Goal: Information Seeking & Learning: Learn about a topic

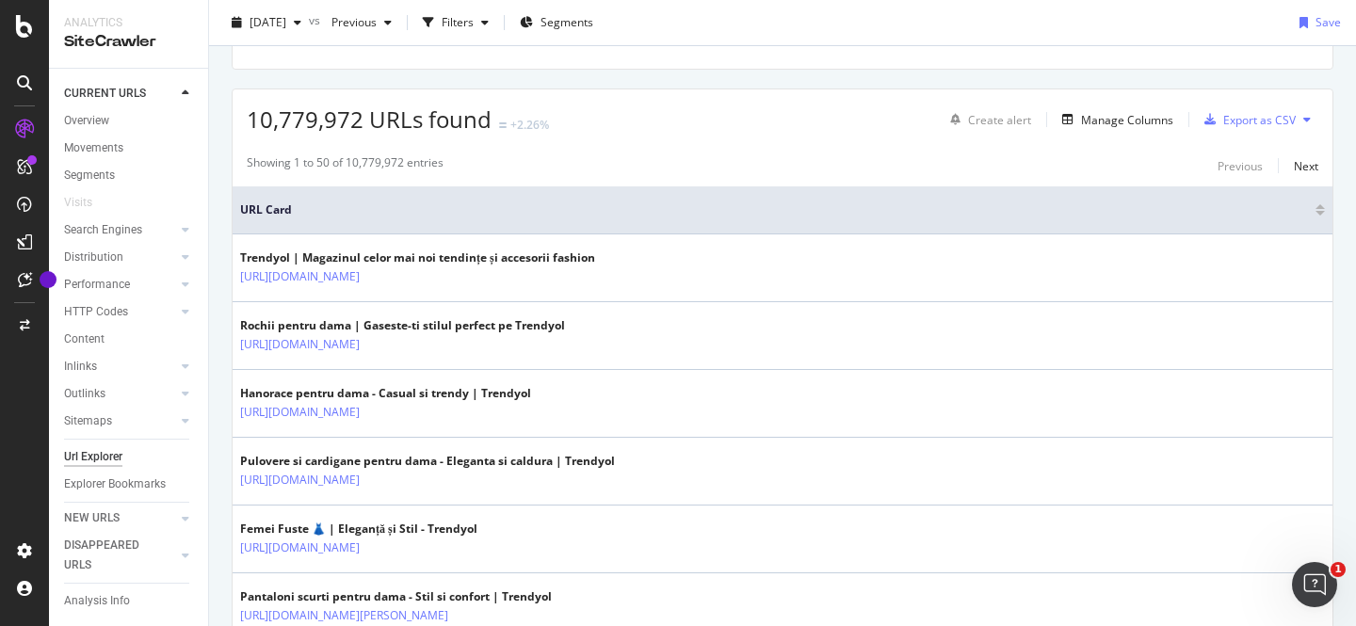
scroll to position [434, 0]
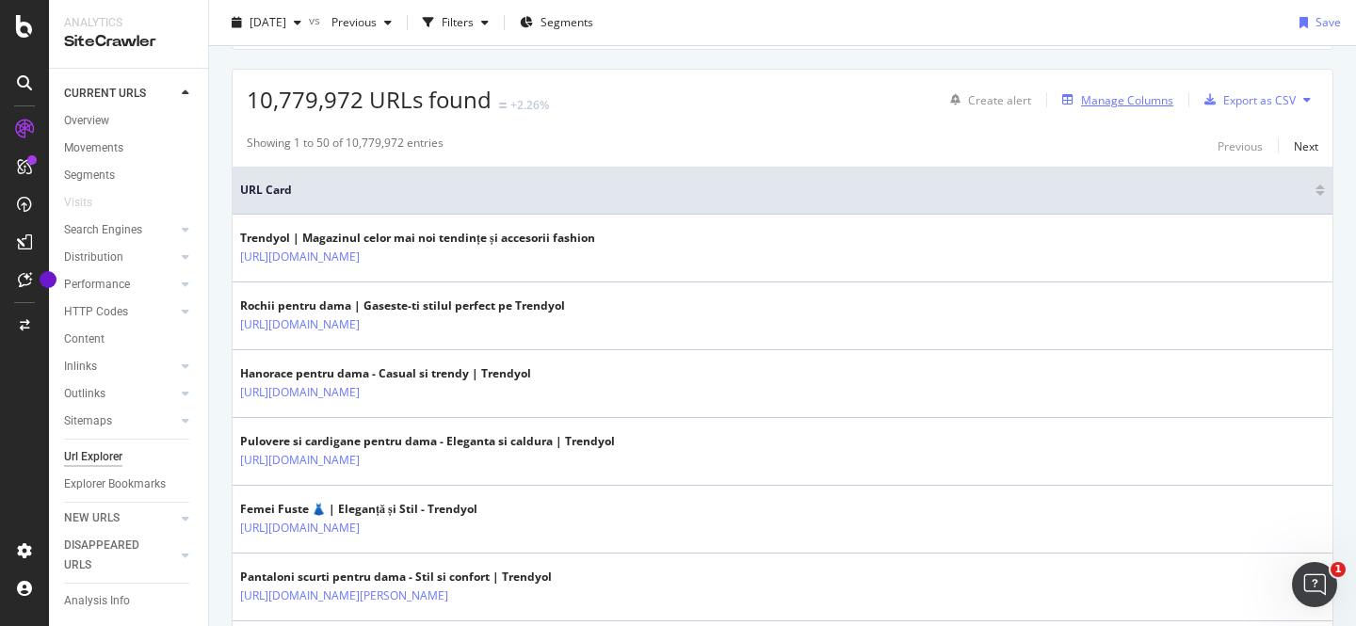
click at [1165, 106] on div "Manage Columns" at bounding box center [1127, 100] width 92 height 16
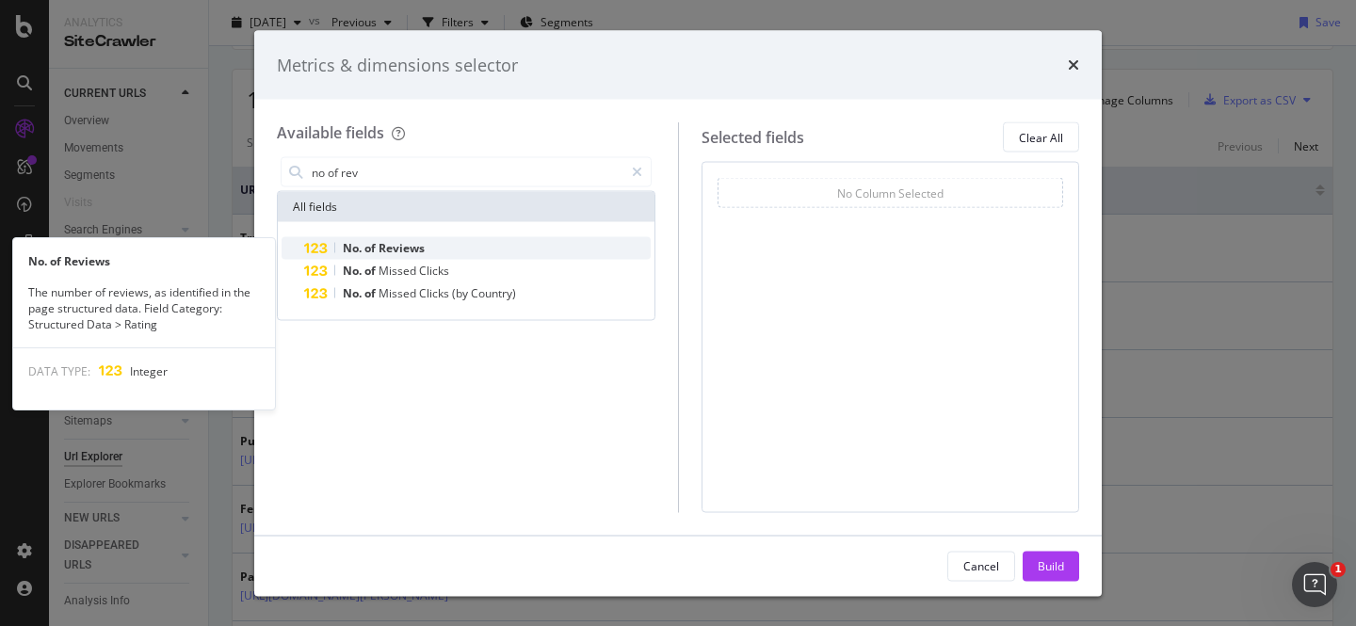
type input "no of rev"
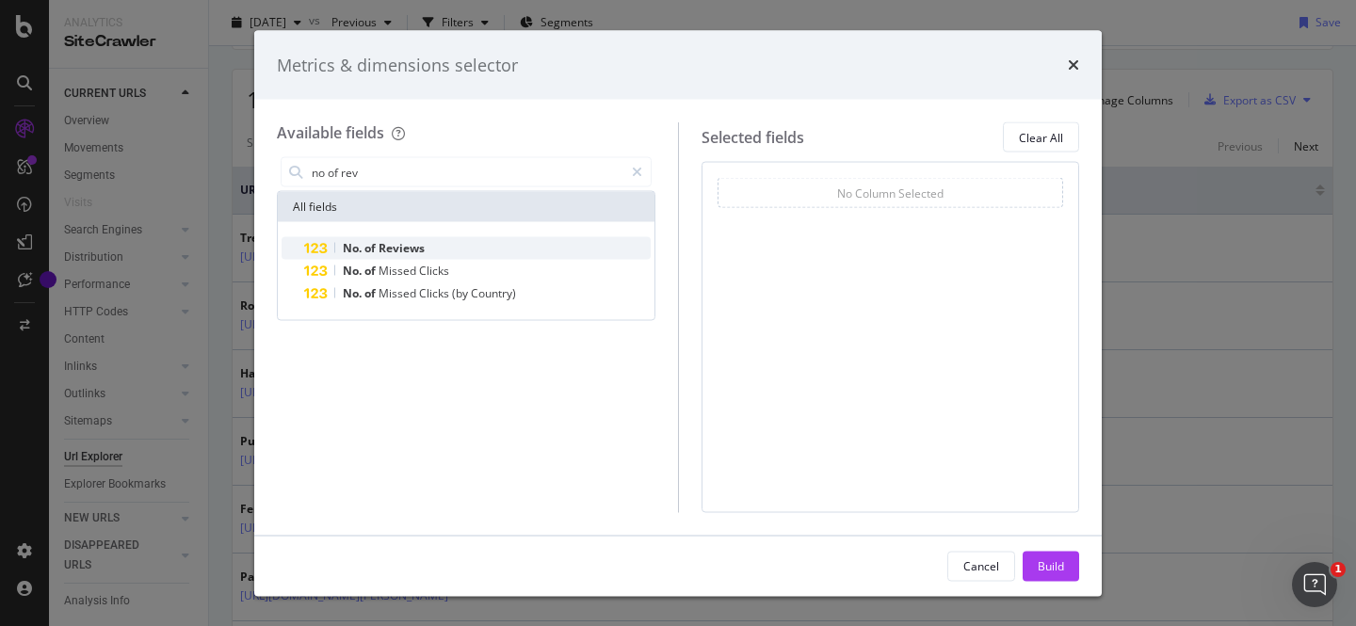
click at [479, 245] on div "No. of Reviews" at bounding box center [477, 248] width 347 height 23
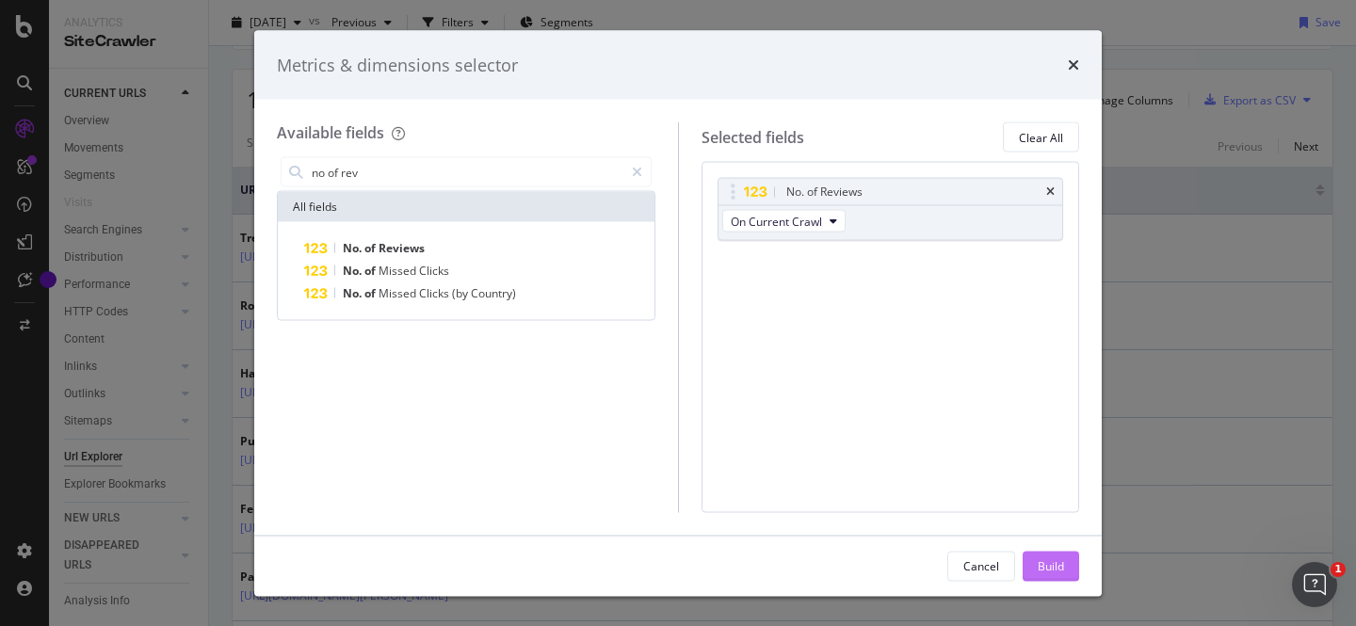
click at [1047, 561] on div "Build" at bounding box center [1051, 566] width 26 height 16
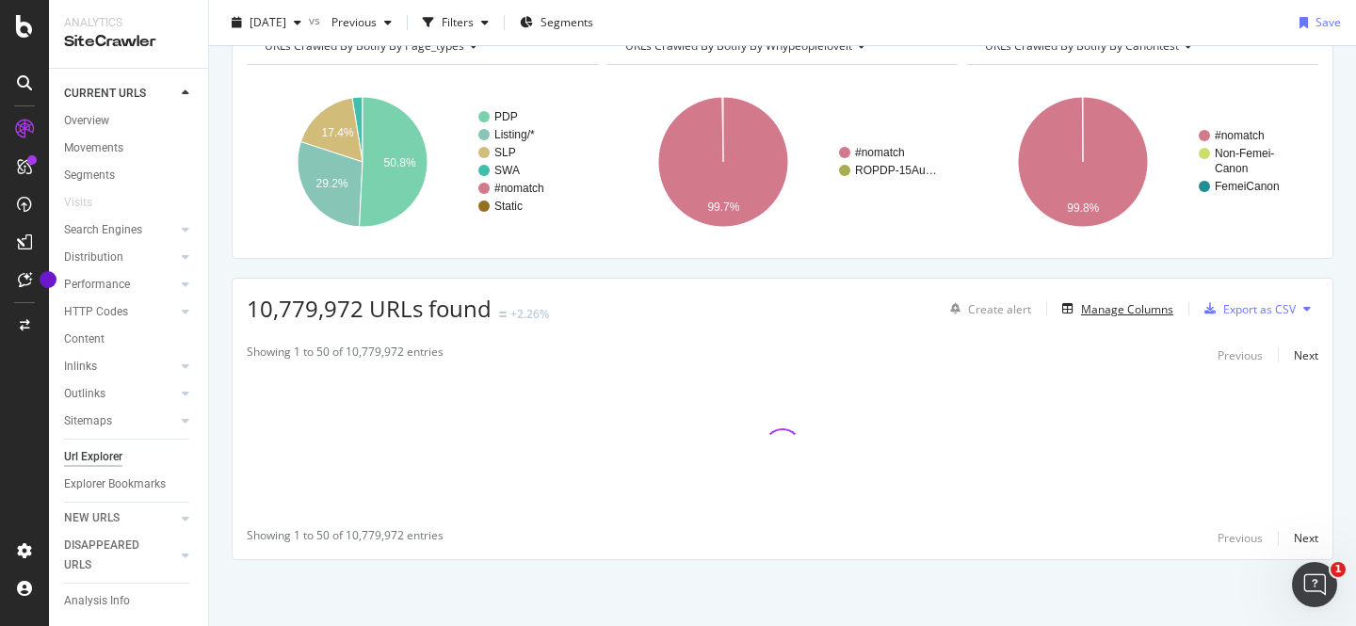
scroll to position [225, 0]
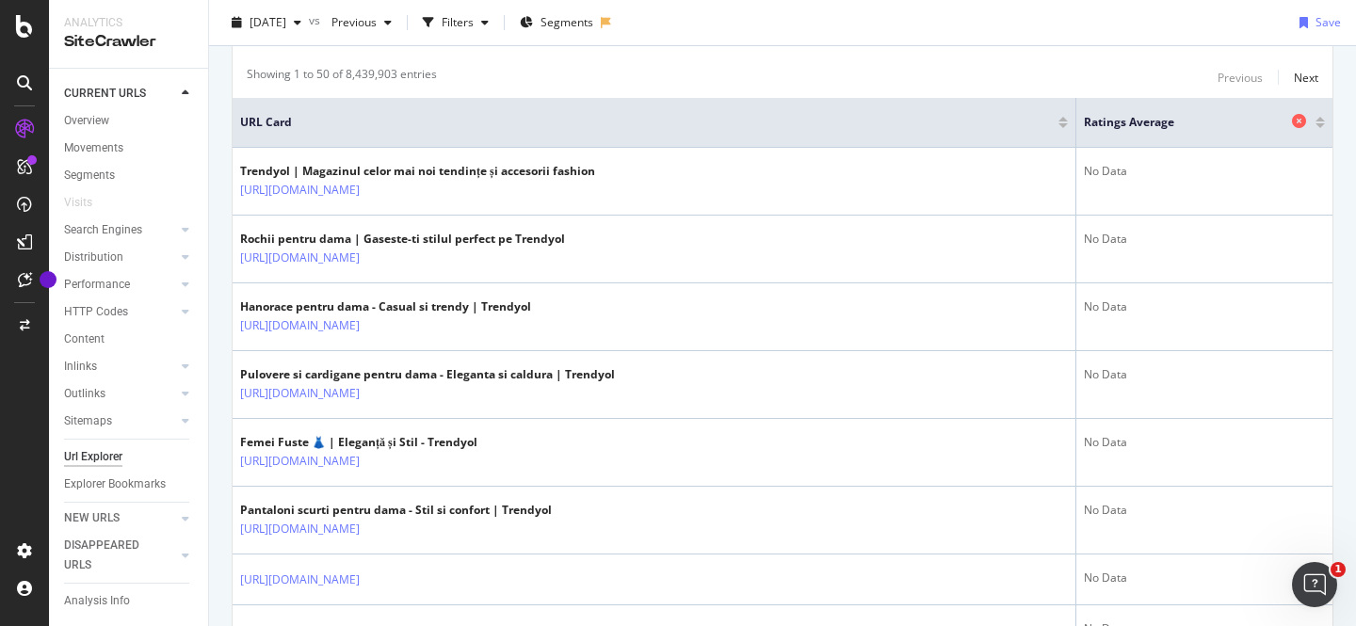
scroll to position [459, 0]
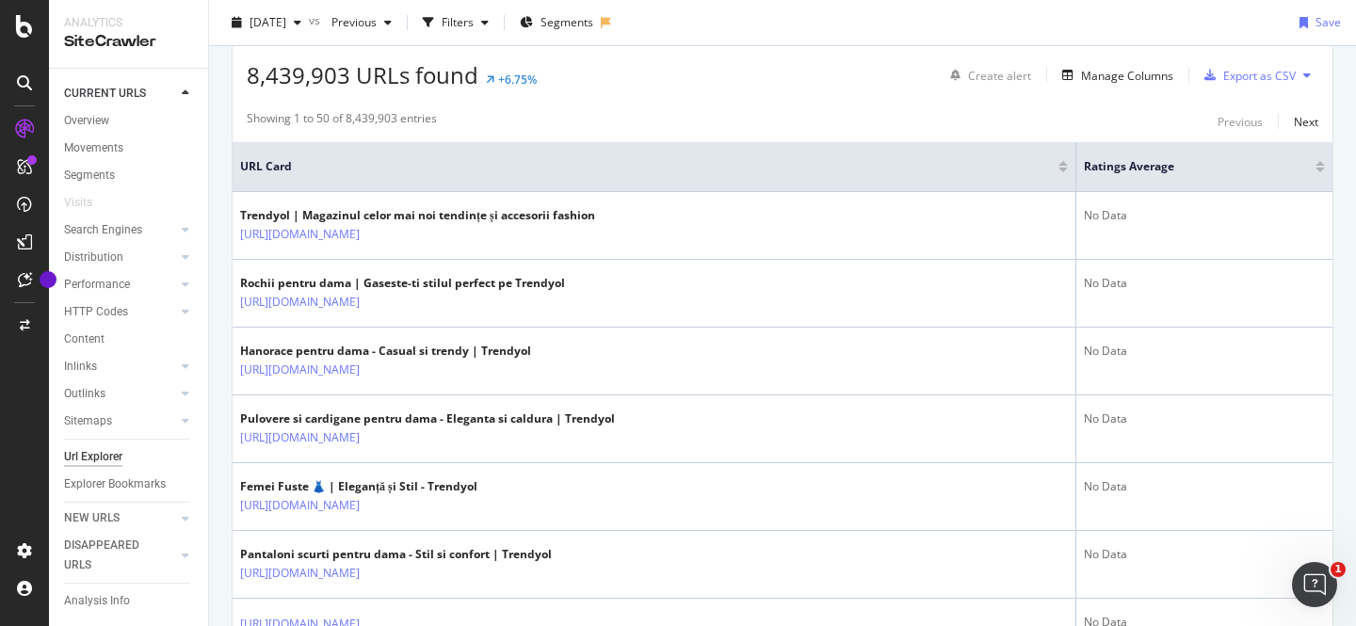
click at [1320, 169] on div at bounding box center [1320, 170] width 9 height 5
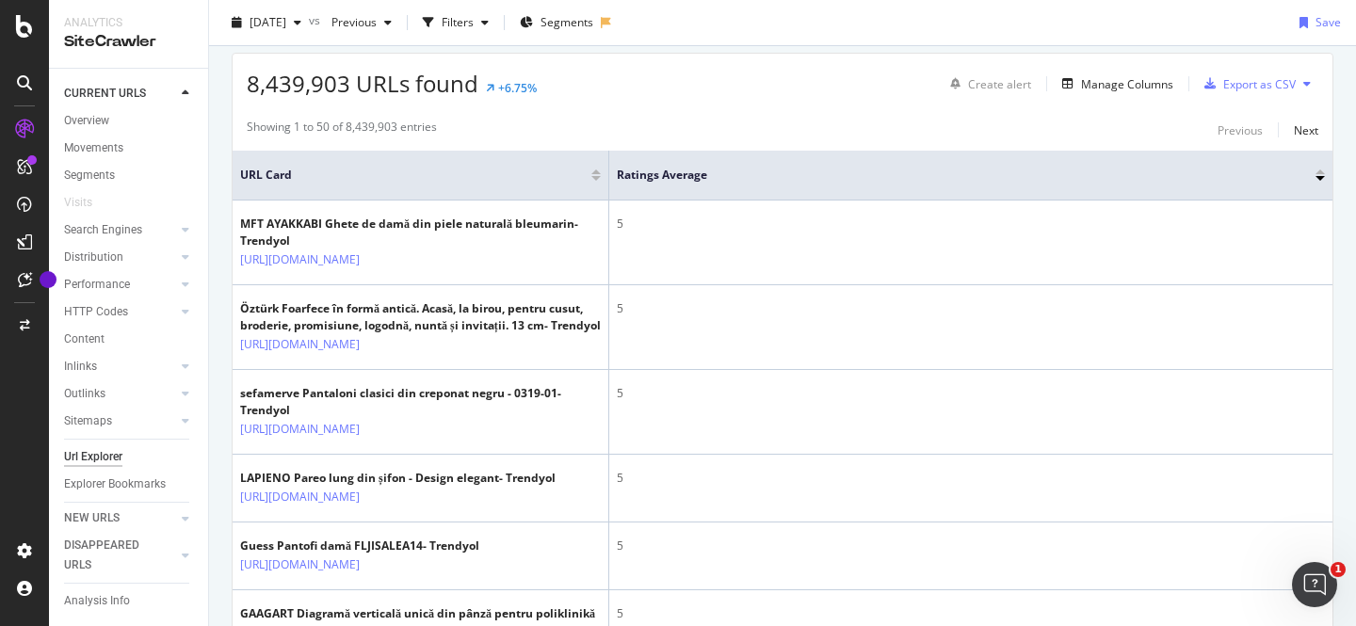
scroll to position [378, 0]
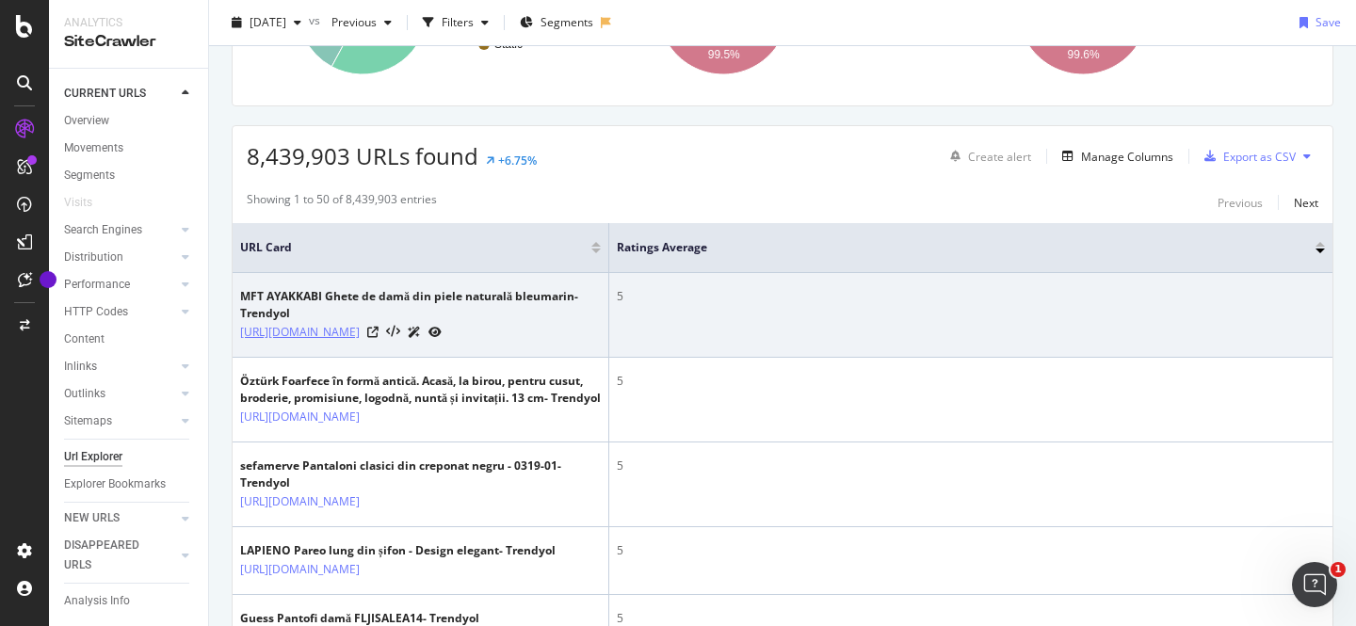
click at [360, 330] on link "https://www.trendyol.com/ro/mft-ayakkabi/ghete-de-dama-din-piele-naturala-bleum…" at bounding box center [300, 332] width 120 height 19
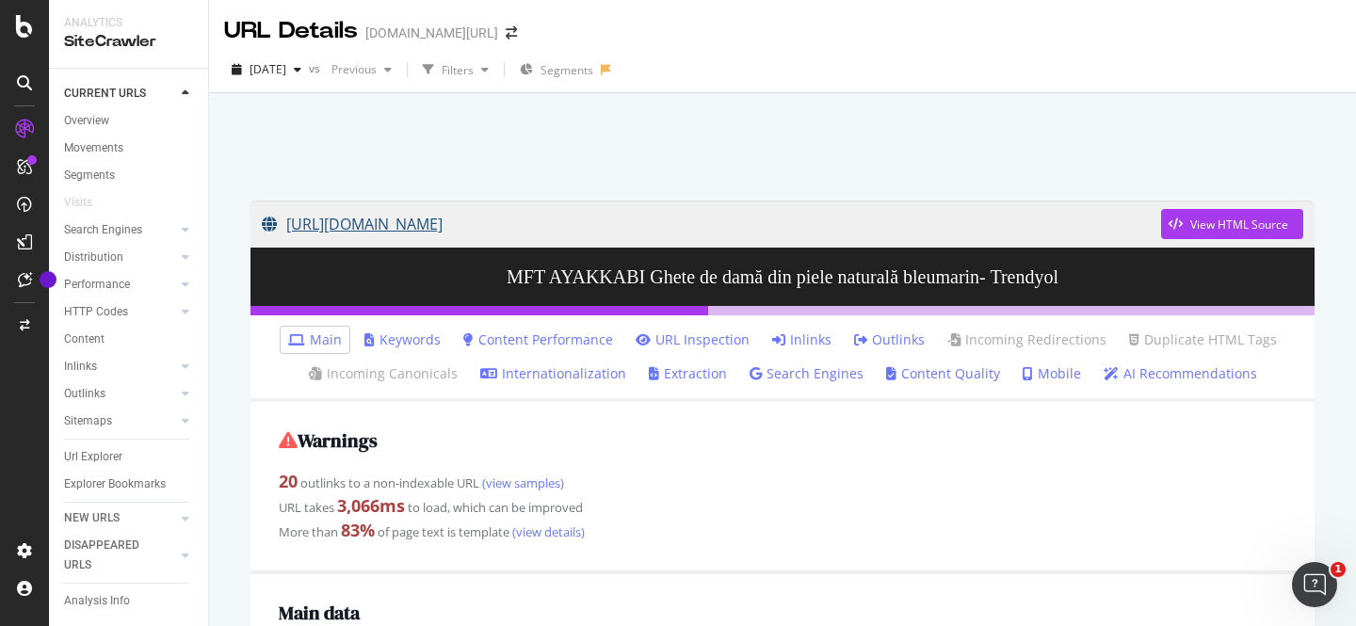
click at [465, 223] on link "[URL][DOMAIN_NAME]" at bounding box center [712, 224] width 900 height 47
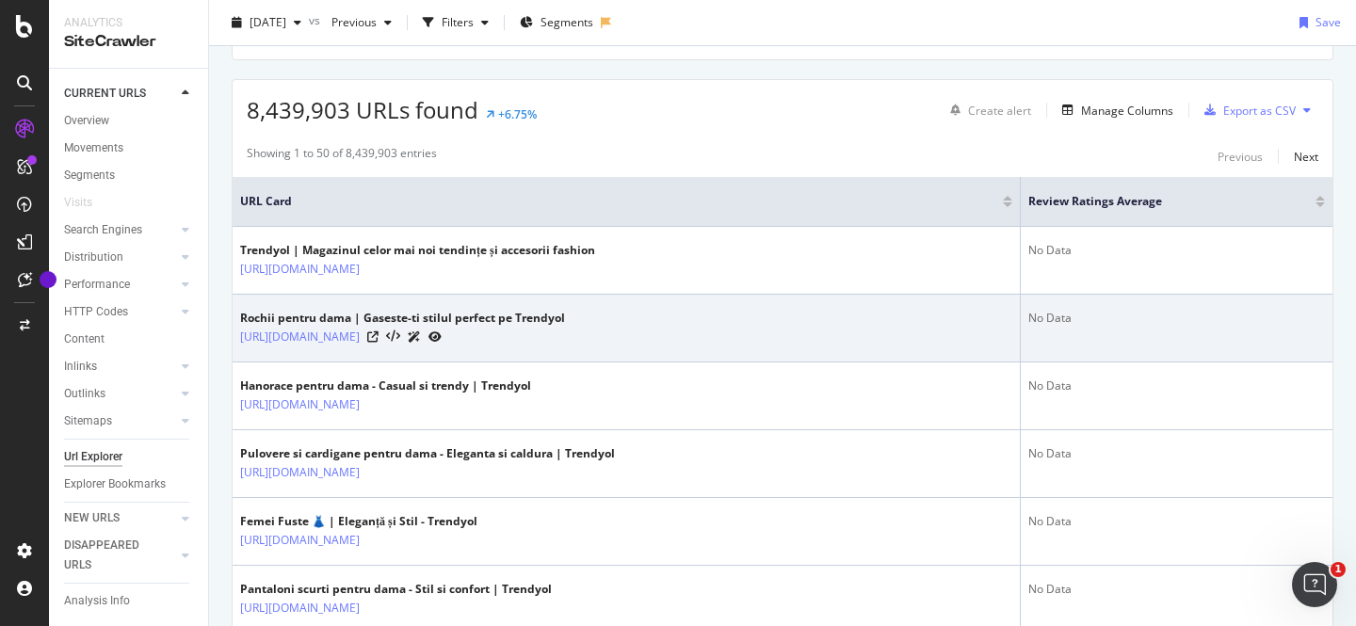
scroll to position [430, 0]
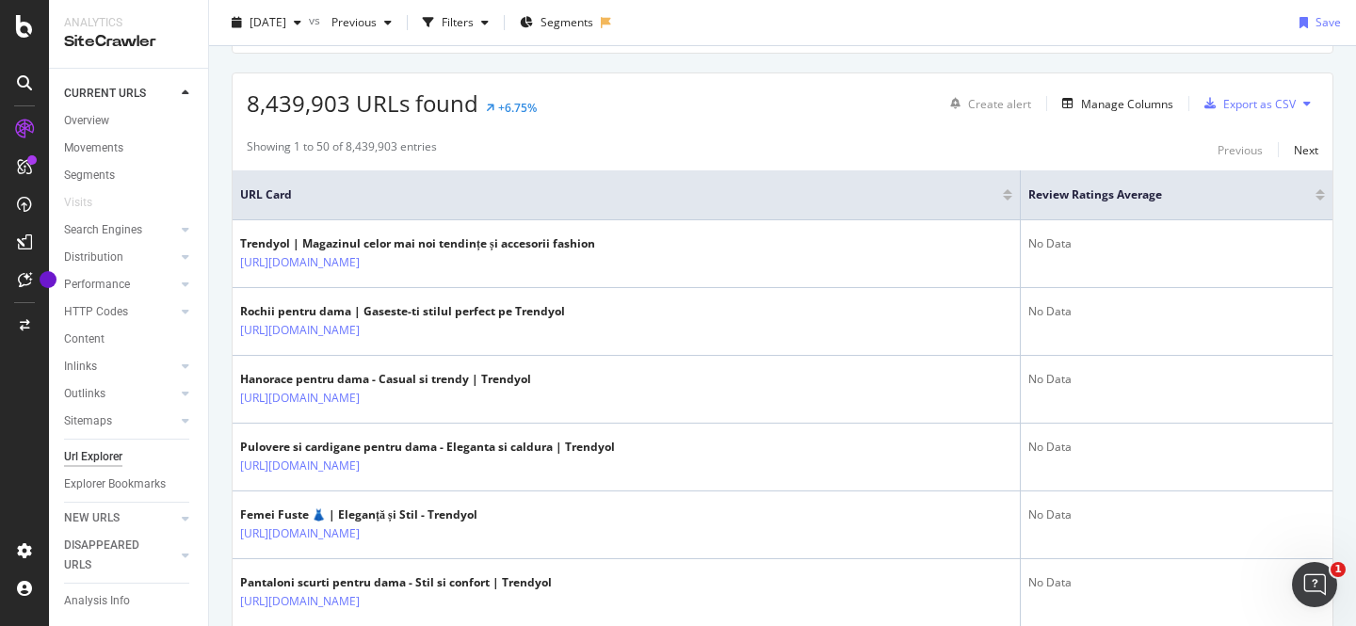
click at [1321, 201] on div at bounding box center [1320, 198] width 9 height 5
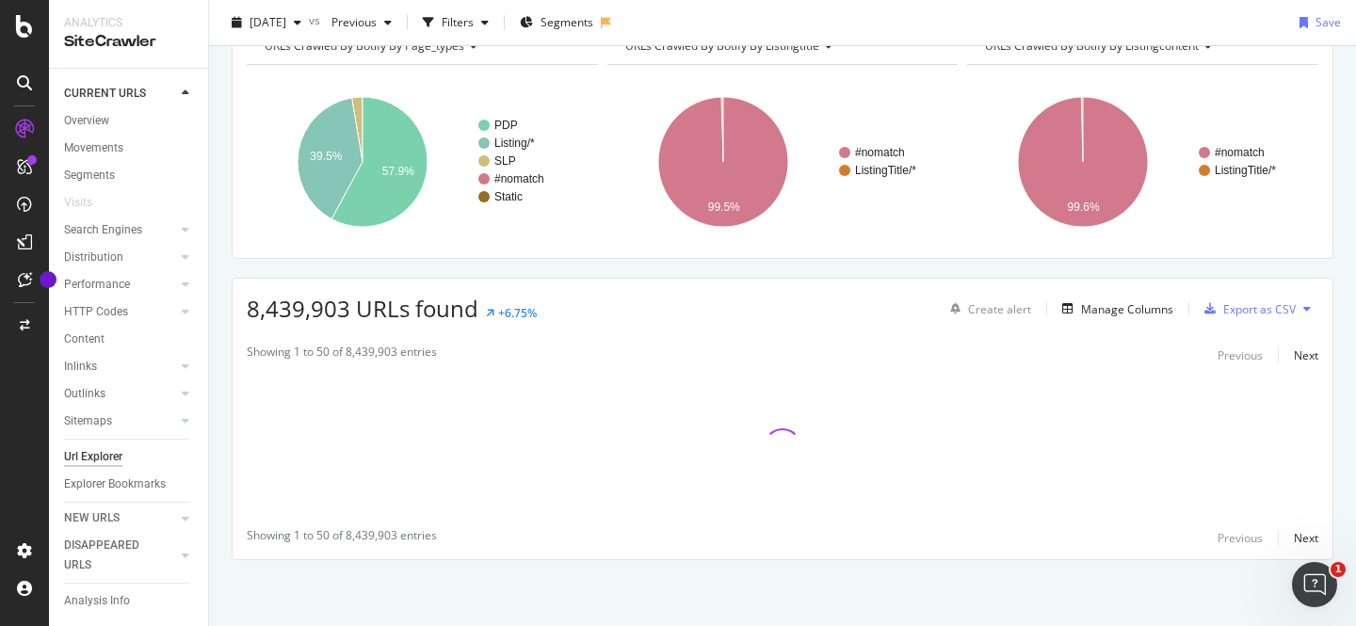
scroll to position [225, 0]
click at [1108, 306] on div "Manage Columns" at bounding box center [1127, 309] width 92 height 16
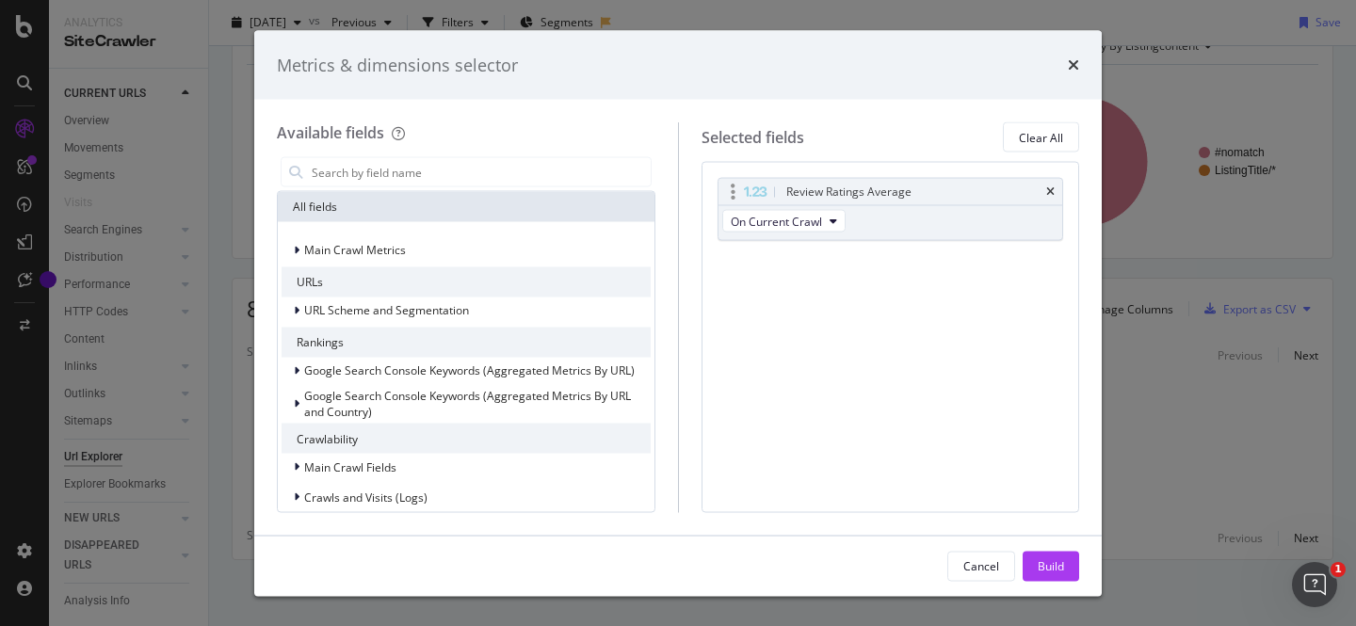
click at [732, 191] on icon "modal" at bounding box center [733, 192] width 5 height 19
click at [806, 190] on div "Review Ratings Average" at bounding box center [849, 192] width 125 height 19
click at [389, 170] on input "modal" at bounding box center [480, 172] width 341 height 28
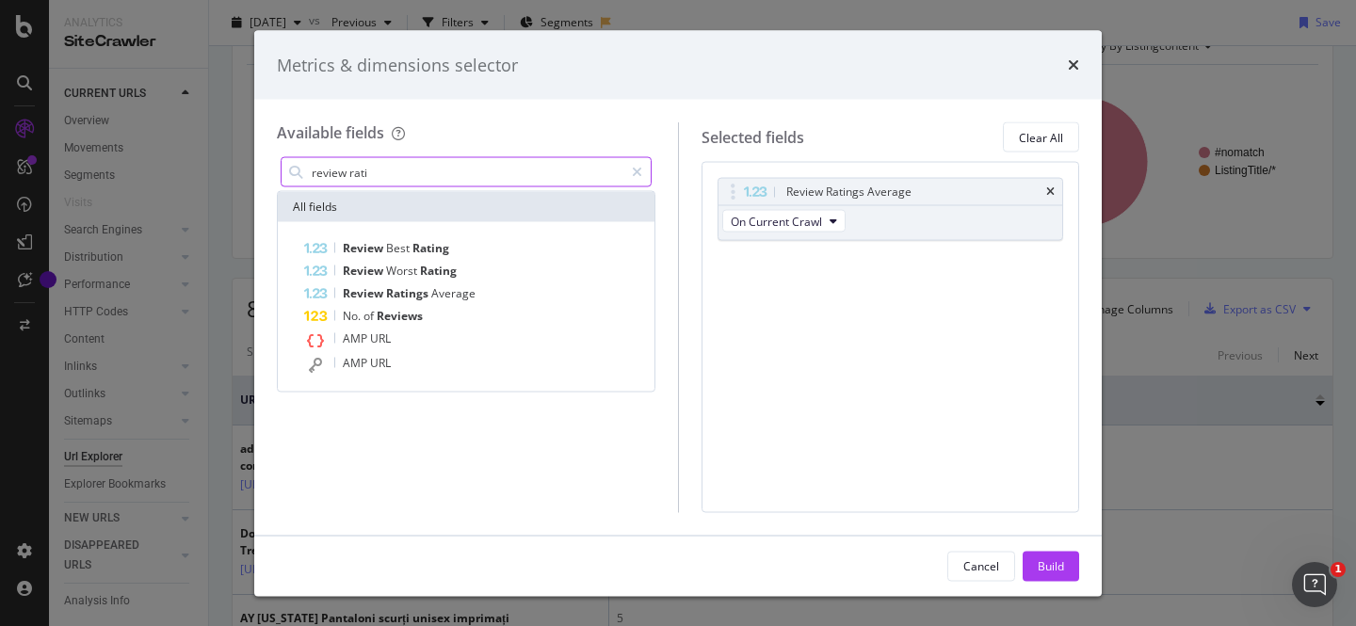
type input "review rati"
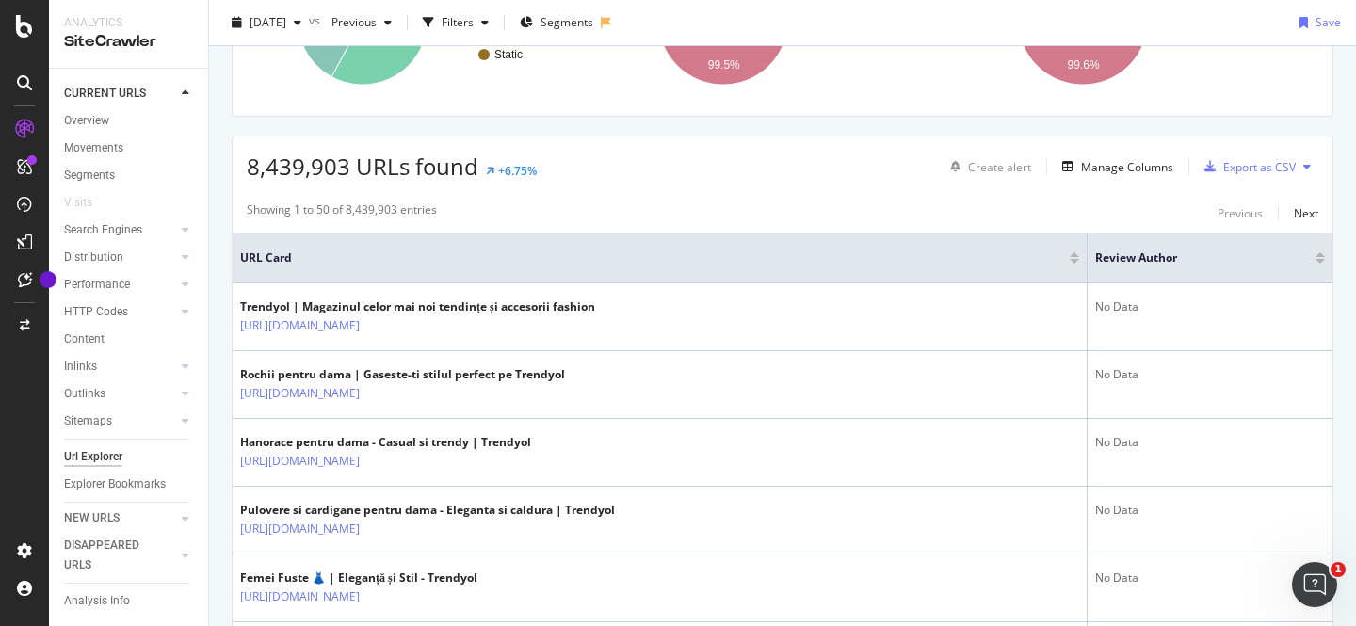
scroll to position [370, 0]
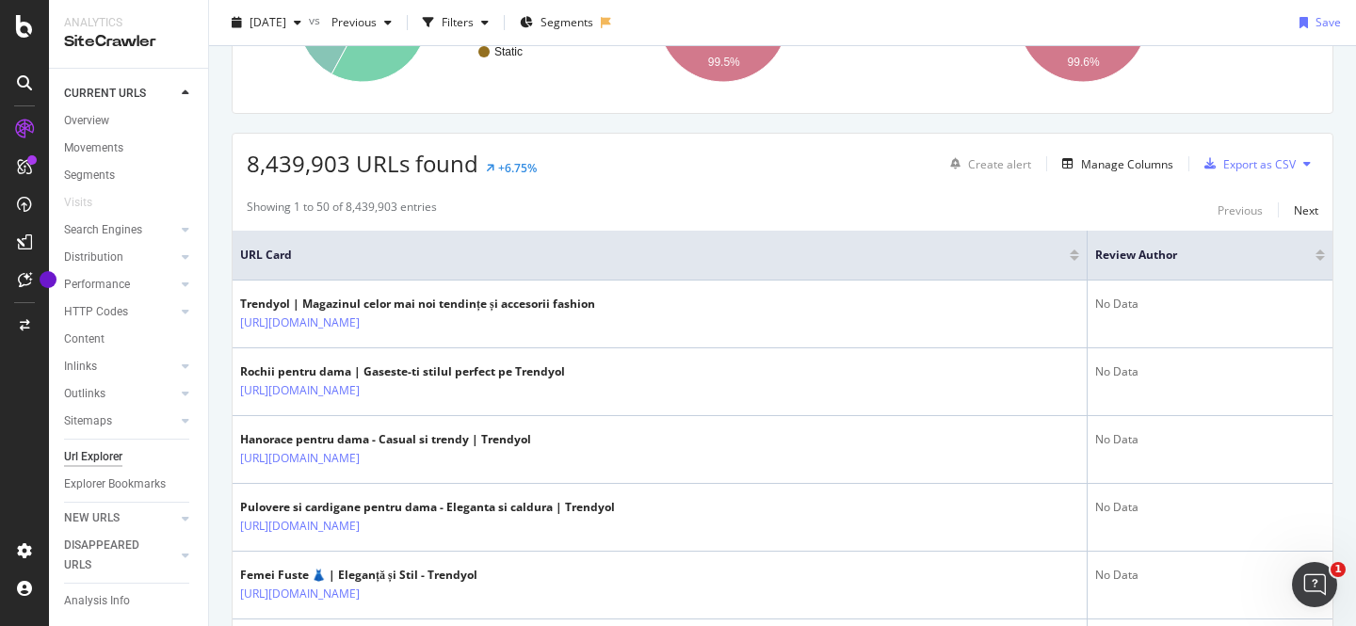
click at [1323, 258] on div at bounding box center [1320, 258] width 9 height 5
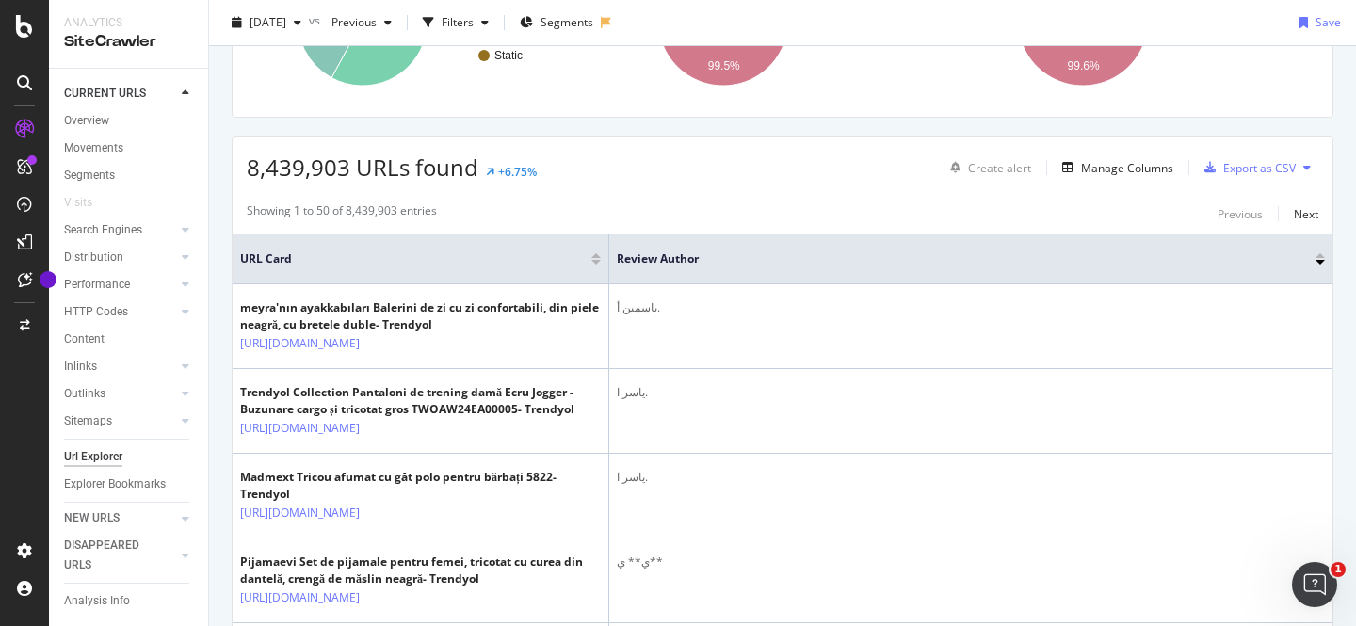
scroll to position [538, 0]
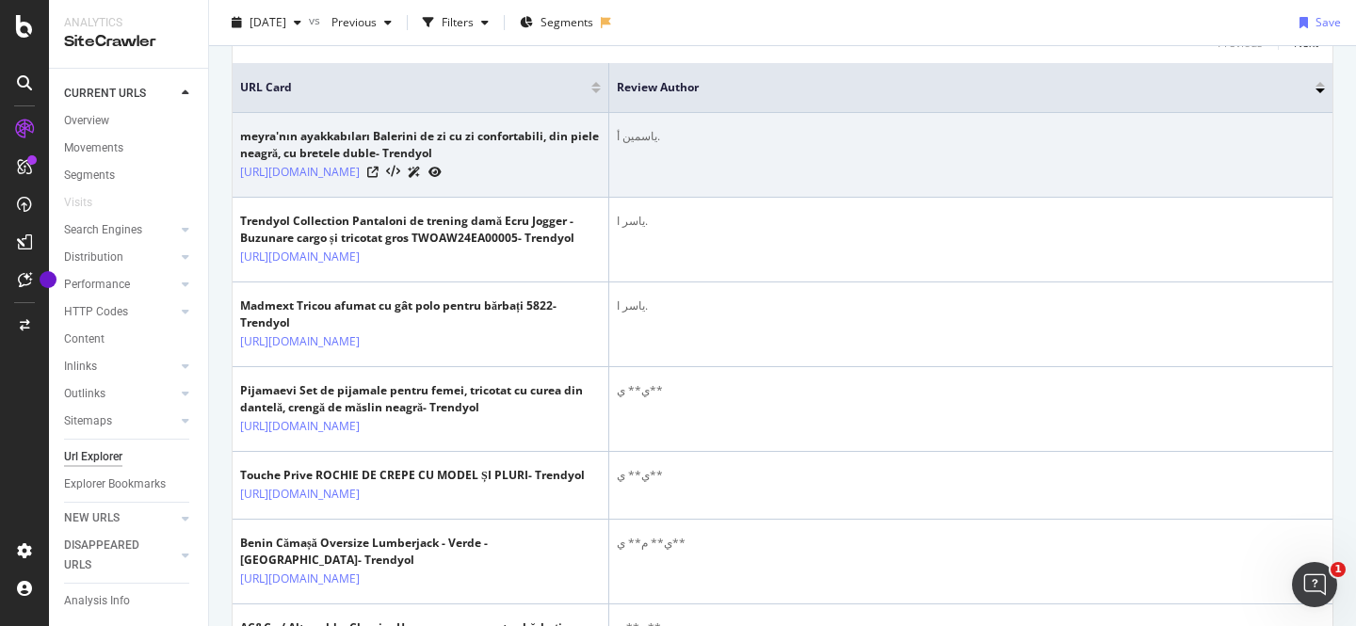
click at [680, 137] on div "ياسمين أ." at bounding box center [971, 136] width 708 height 17
drag, startPoint x: 680, startPoint y: 136, endPoint x: 658, endPoint y: 134, distance: 22.7
click at [658, 135] on div "ياسمين أ." at bounding box center [971, 136] width 708 height 17
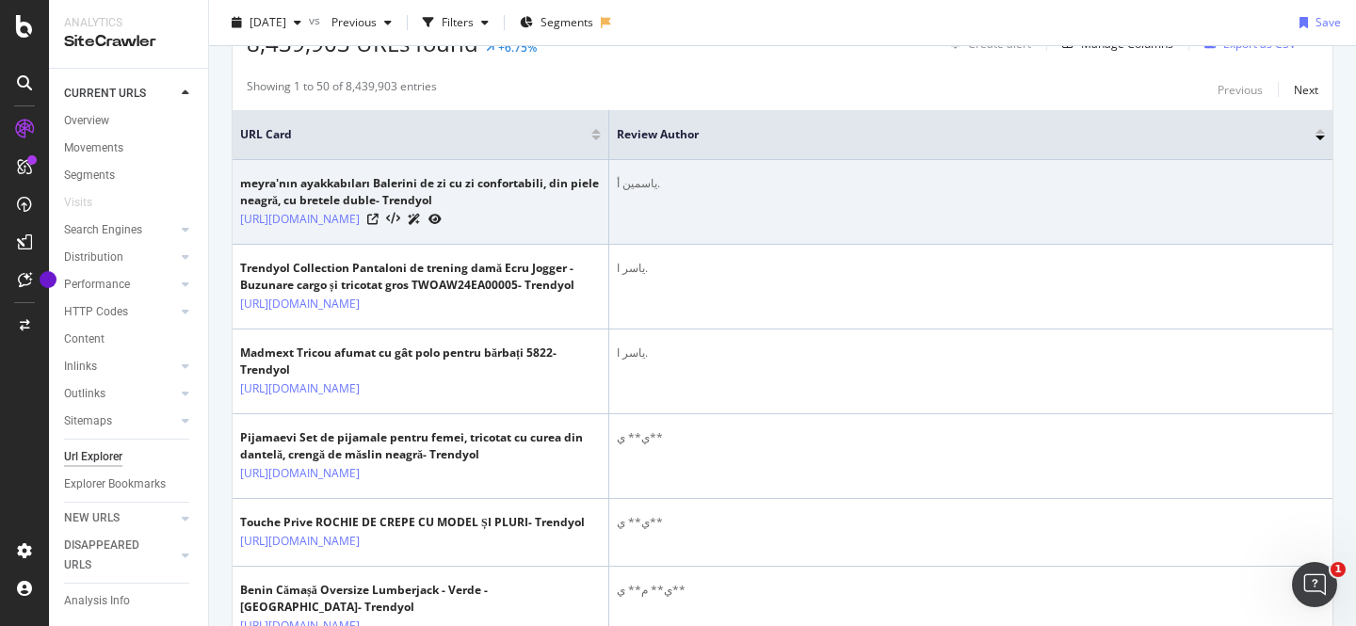
scroll to position [489, 0]
drag, startPoint x: 664, startPoint y: 185, endPoint x: 638, endPoint y: 181, distance: 26.6
click at [638, 181] on div "ياسمين أ." at bounding box center [971, 185] width 708 height 17
click at [656, 184] on div "ياسمين أ." at bounding box center [971, 185] width 708 height 17
drag, startPoint x: 656, startPoint y: 183, endPoint x: 670, endPoint y: 189, distance: 15.6
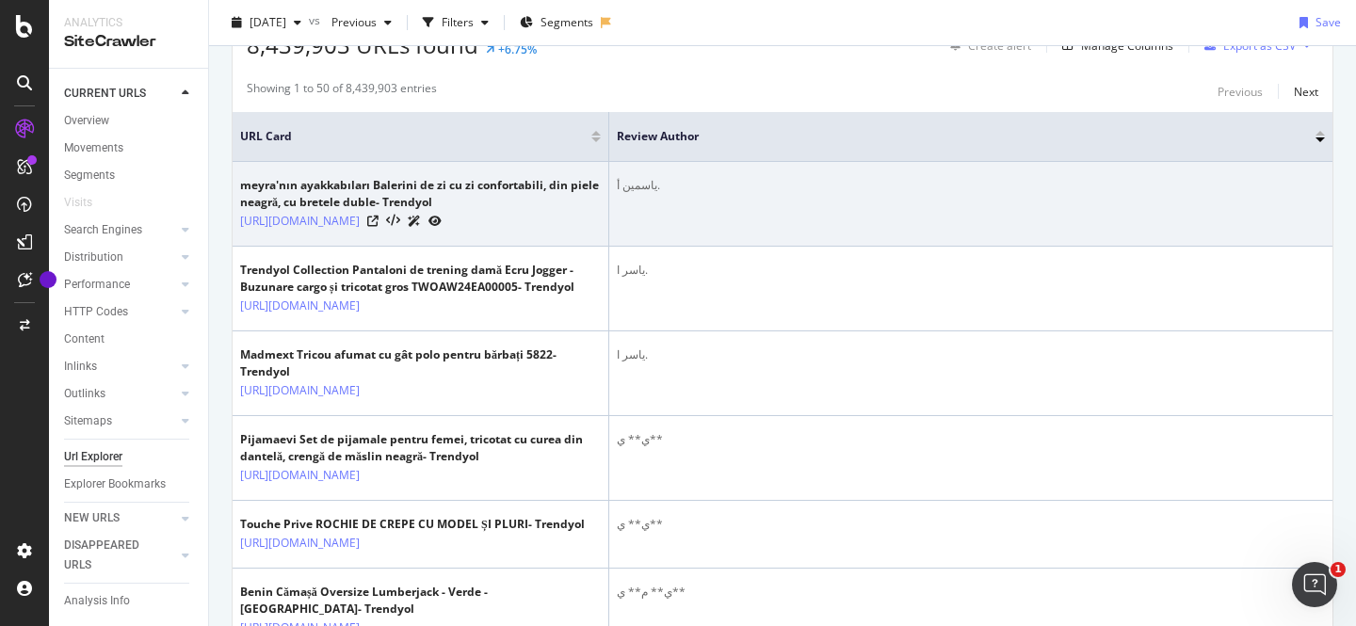
click at [670, 190] on div "ياسمين أ." at bounding box center [971, 185] width 708 height 17
click at [666, 189] on div "ياسمين أ." at bounding box center [971, 185] width 708 height 17
drag, startPoint x: 666, startPoint y: 189, endPoint x: 656, endPoint y: 184, distance: 11.8
click at [656, 184] on div "ياسمين أ." at bounding box center [971, 185] width 708 height 17
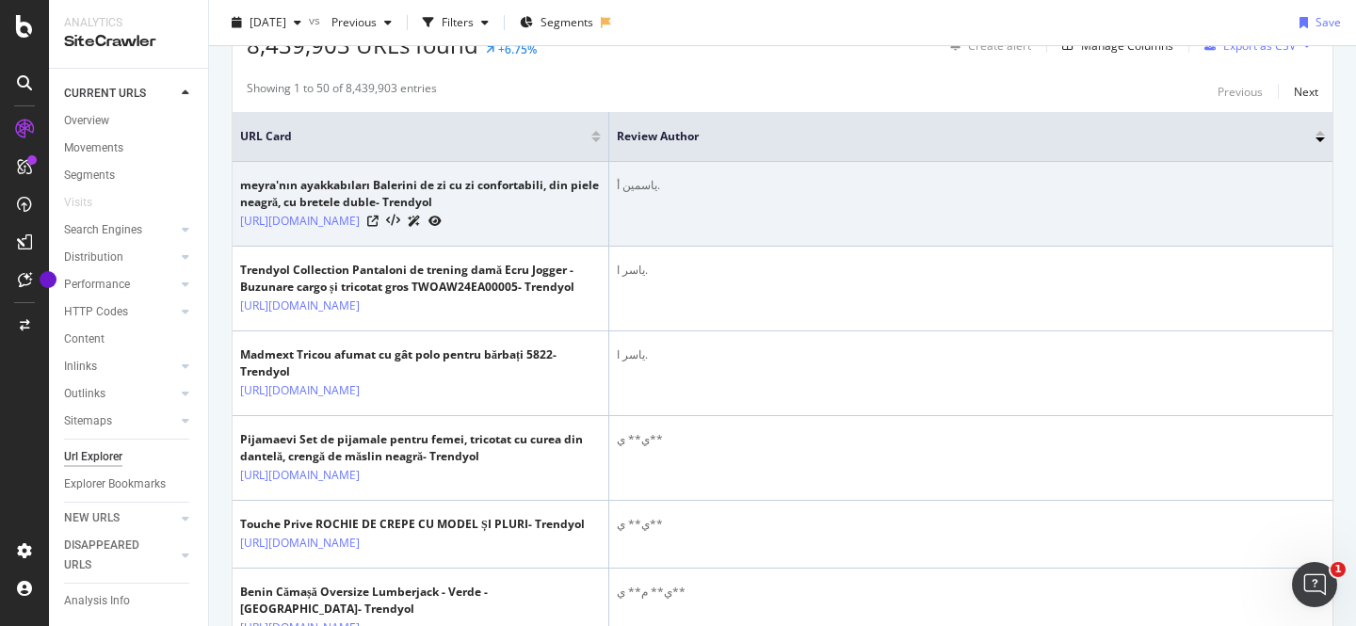
click at [658, 187] on div "ياسمين أ." at bounding box center [971, 185] width 708 height 17
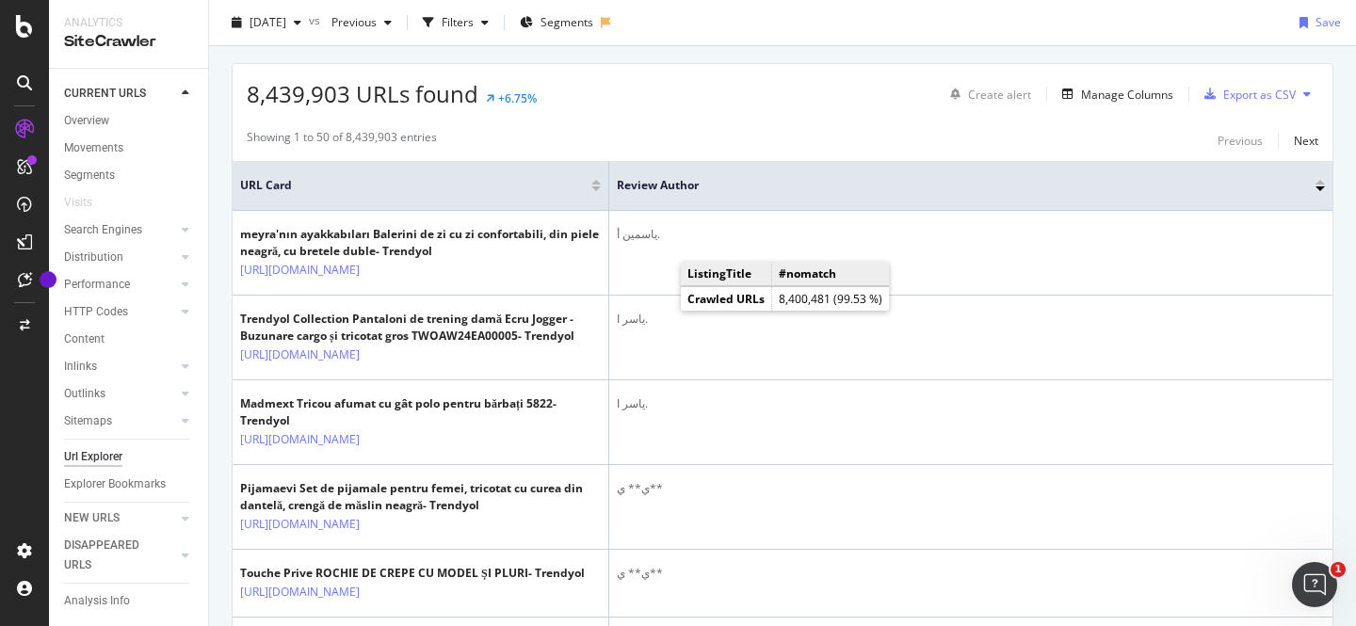
scroll to position [443, 0]
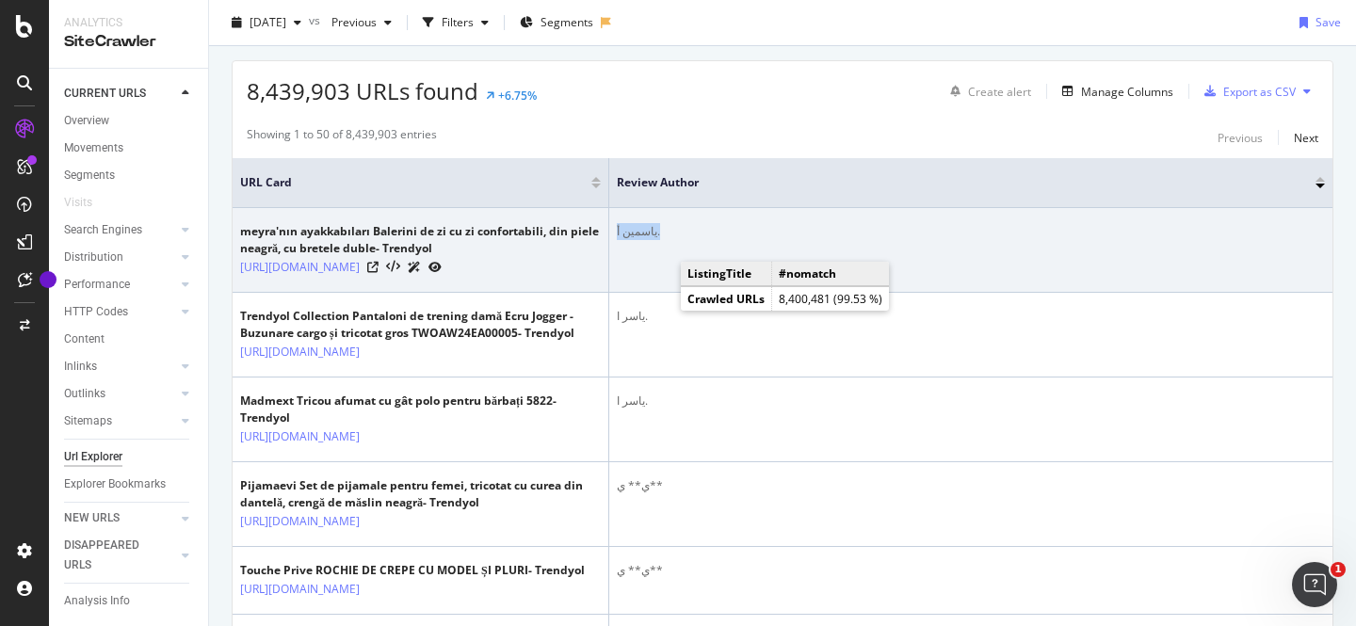
drag, startPoint x: 616, startPoint y: 236, endPoint x: 660, endPoint y: 235, distance: 44.3
click at [660, 235] on div "ياسمين أ." at bounding box center [971, 231] width 708 height 17
drag, startPoint x: 620, startPoint y: 240, endPoint x: 677, endPoint y: 237, distance: 57.5
click at [677, 237] on td "ياسمين أ." at bounding box center [970, 250] width 723 height 85
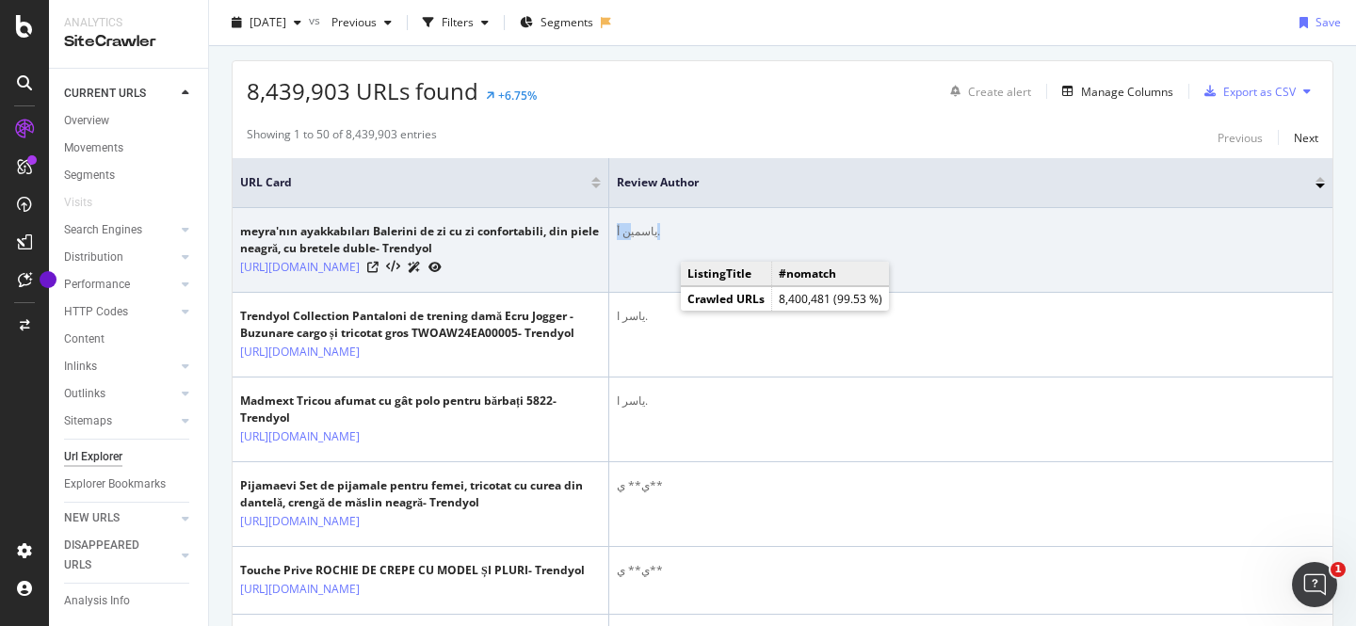
drag, startPoint x: 677, startPoint y: 237, endPoint x: 625, endPoint y: 235, distance: 52.8
click at [625, 235] on div "ياسمين أ." at bounding box center [971, 231] width 708 height 17
click at [617, 230] on div "ياسمين أ." at bounding box center [971, 231] width 708 height 17
drag, startPoint x: 617, startPoint y: 231, endPoint x: 673, endPoint y: 227, distance: 55.7
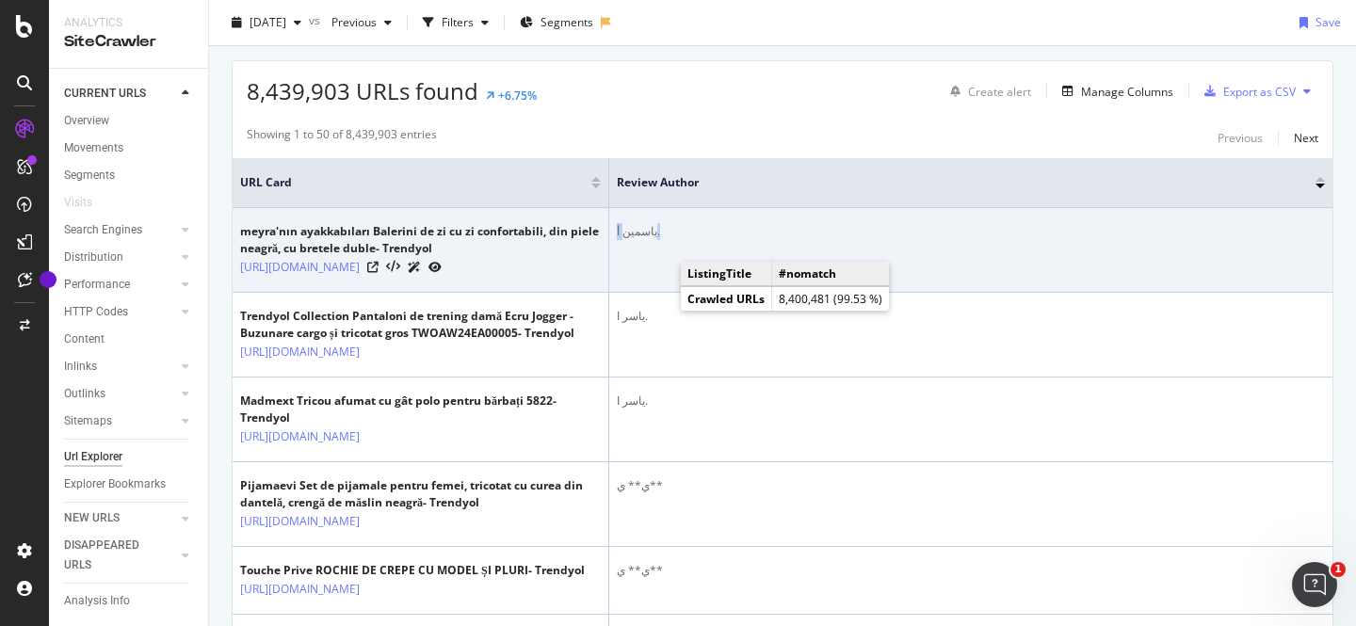
click at [673, 228] on div "ياسمين أ." at bounding box center [971, 231] width 708 height 17
click at [673, 227] on div "ياسمين أ." at bounding box center [971, 231] width 708 height 17
click at [360, 267] on link "https://www.trendyol.com/ro/meyra-nin-ayakkabilari/balerini-de-zi-cu-zi-confort…" at bounding box center [300, 267] width 120 height 19
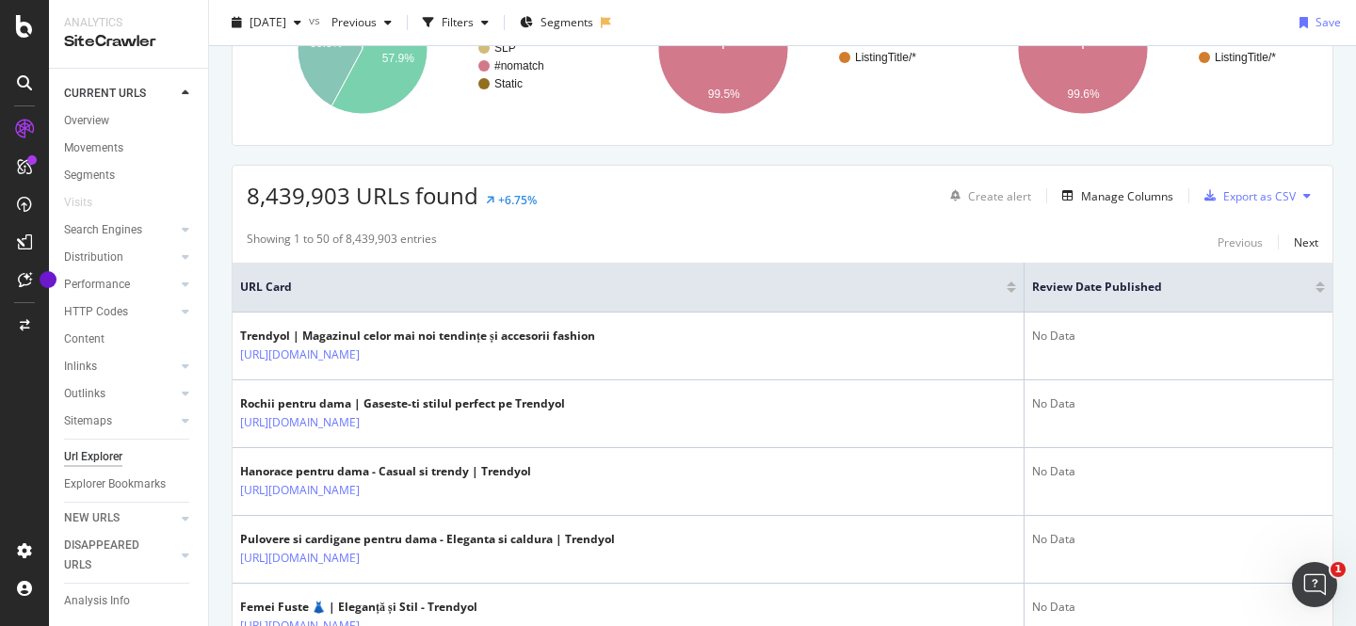
scroll to position [481, 0]
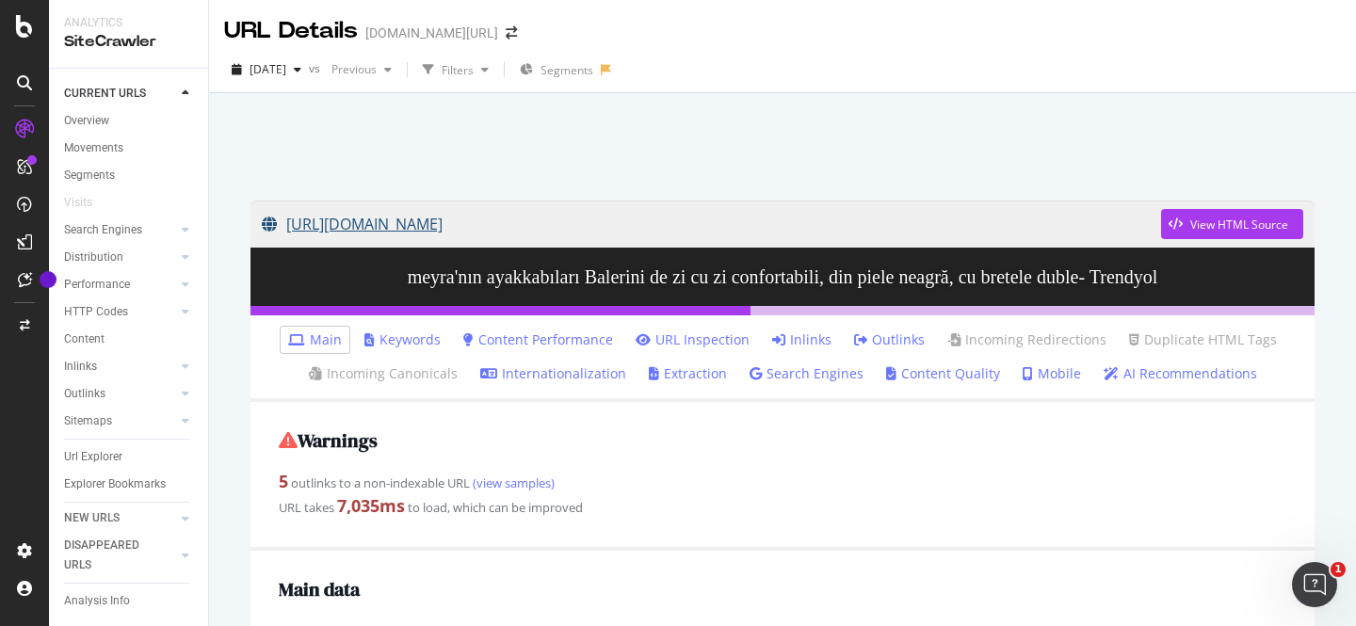
click at [1086, 224] on link "https://www.trendyol.com/ro/meyra-nin-ayakkabilari/balerini-de-zi-cu-zi-confort…" at bounding box center [712, 224] width 900 height 47
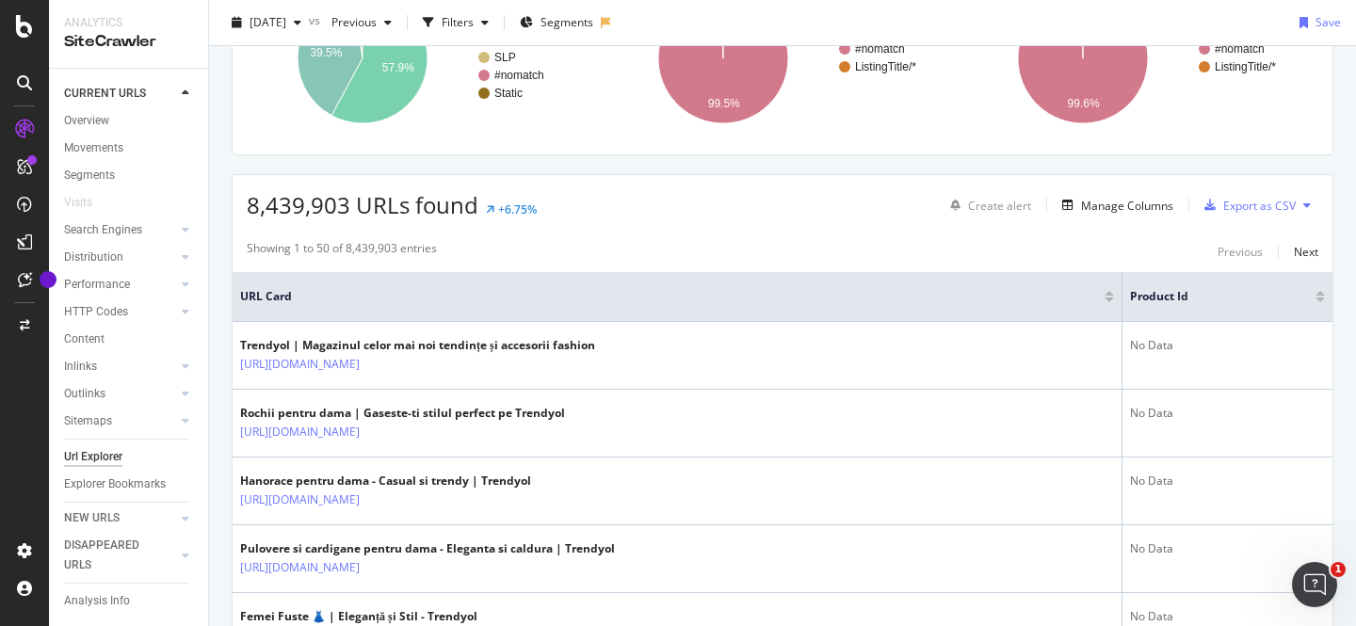
scroll to position [369, 0]
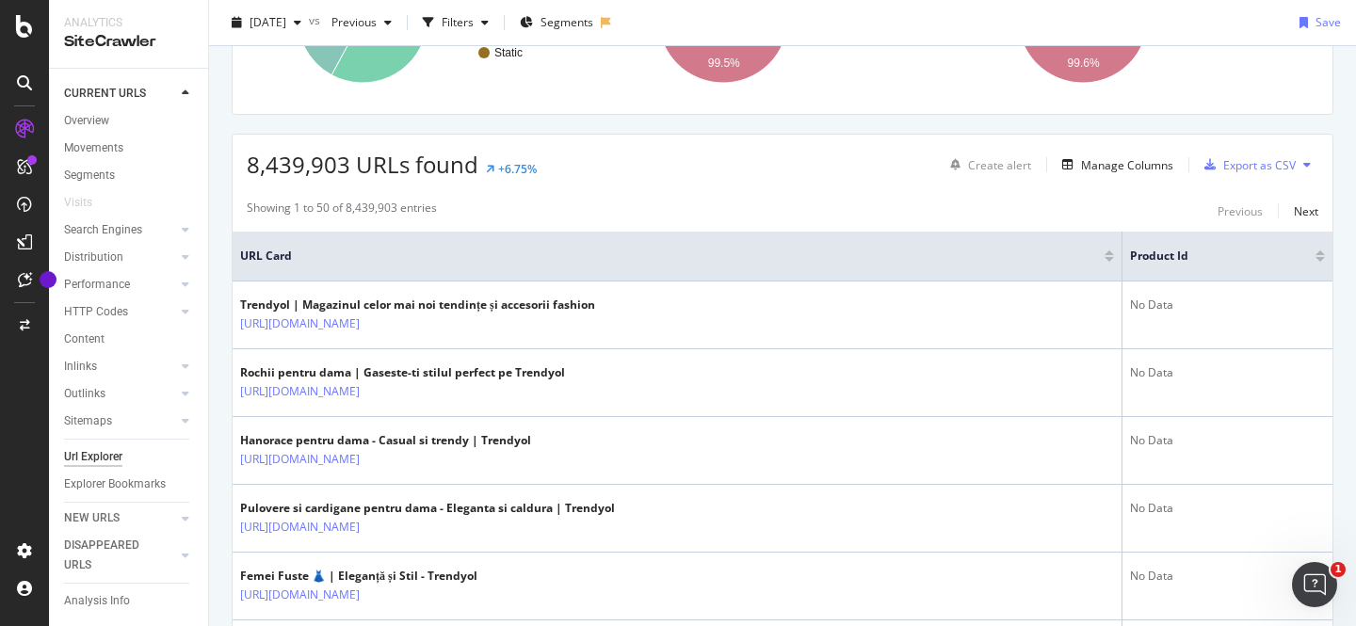
click at [1321, 257] on div at bounding box center [1320, 259] width 9 height 5
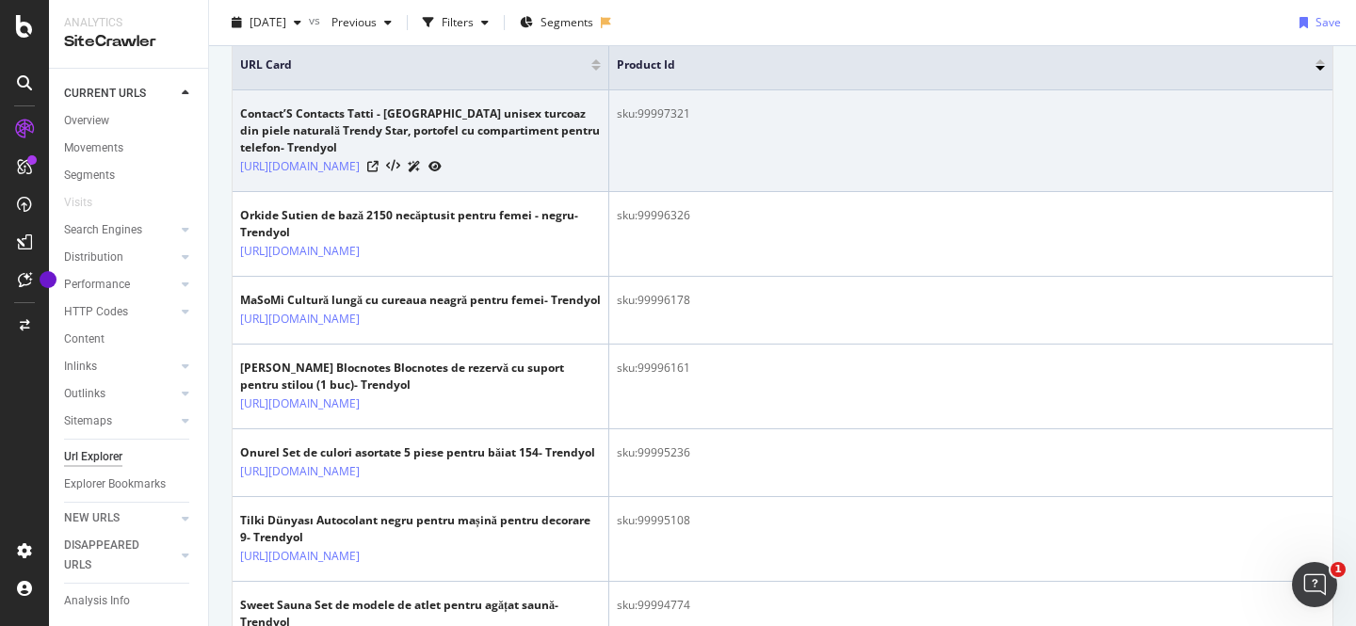
scroll to position [552, 0]
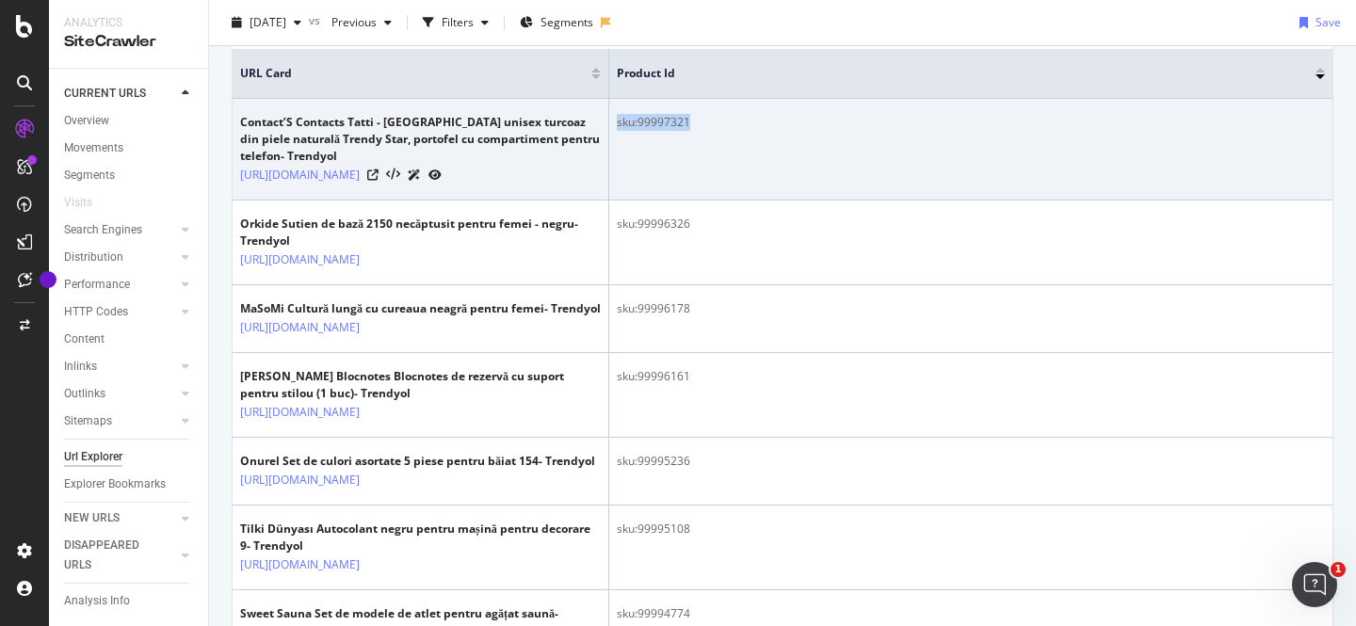
drag, startPoint x: 616, startPoint y: 121, endPoint x: 703, endPoint y: 122, distance: 86.7
click at [703, 122] on div "sku:99997321" at bounding box center [971, 122] width 708 height 17
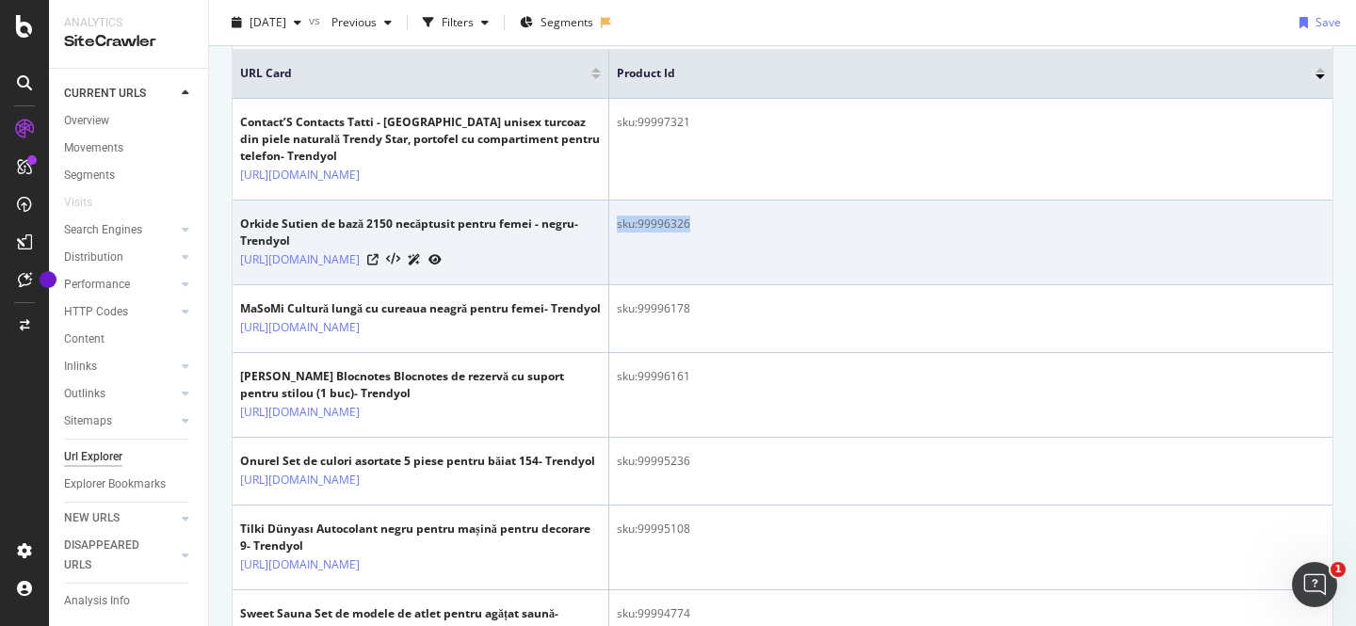
drag, startPoint x: 617, startPoint y: 281, endPoint x: 731, endPoint y: 283, distance: 114.0
click at [730, 233] on div "sku:99996326" at bounding box center [971, 224] width 708 height 17
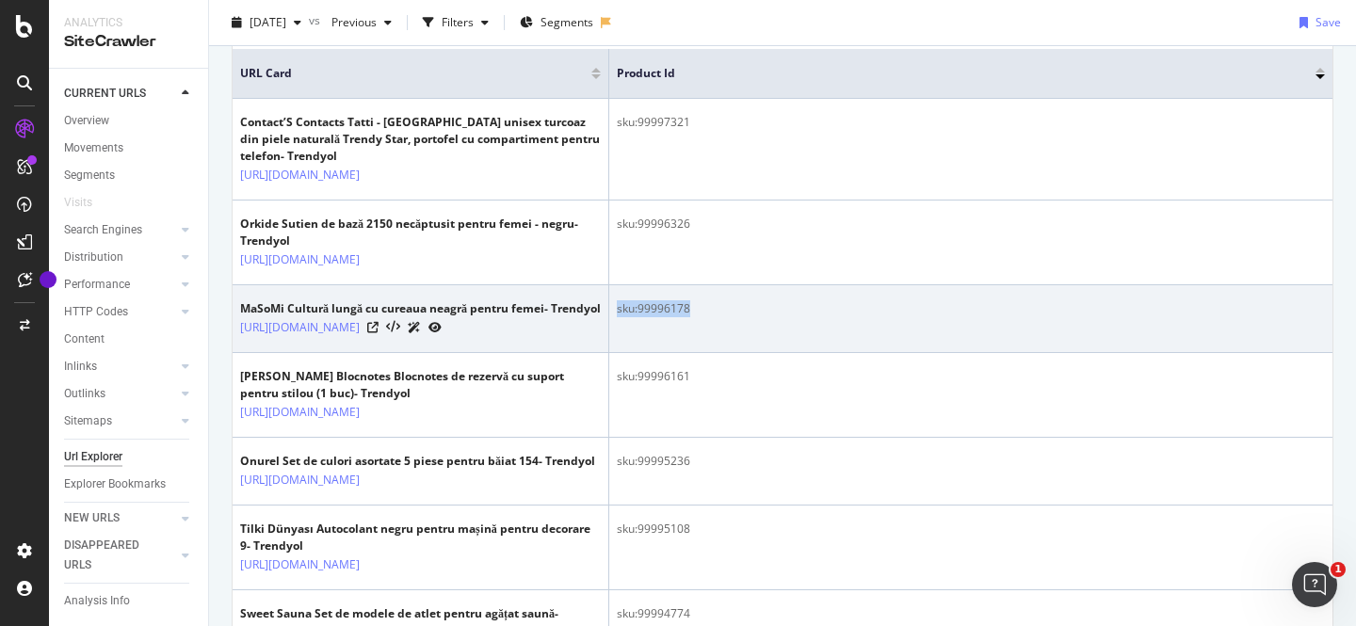
drag, startPoint x: 617, startPoint y: 386, endPoint x: 713, endPoint y: 385, distance: 96.1
click at [713, 317] on div "sku:99996178" at bounding box center [971, 308] width 708 height 17
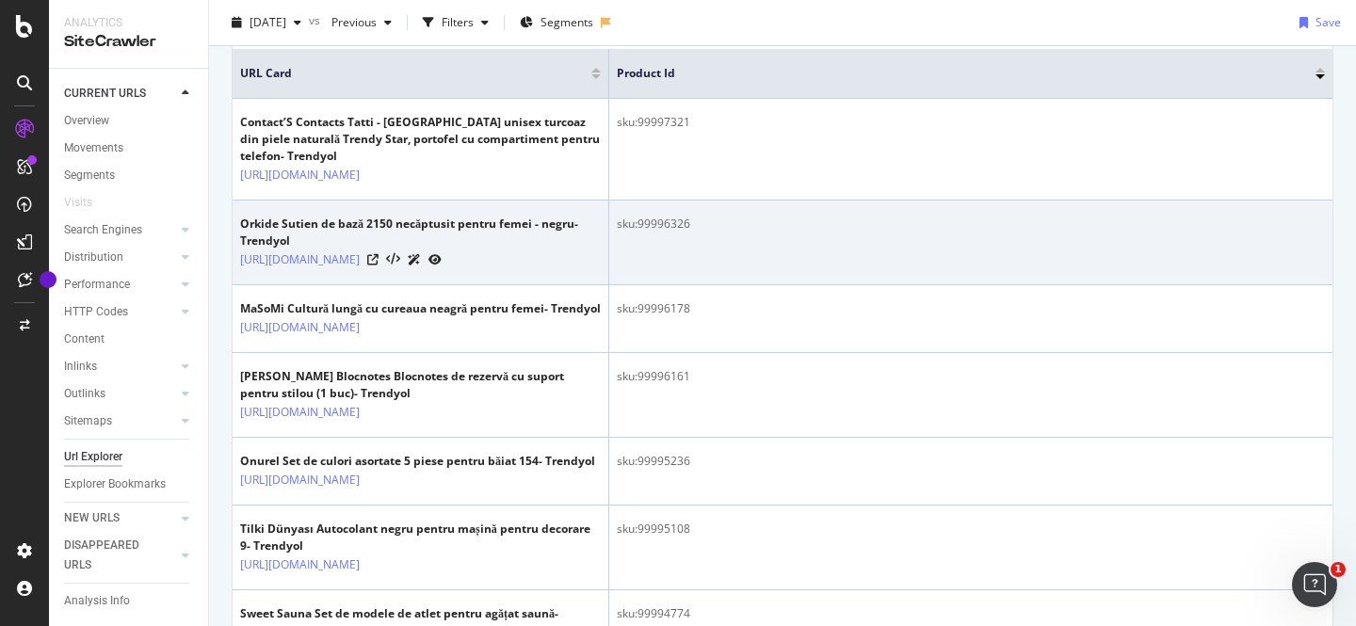
click at [617, 233] on div "sku:99996326" at bounding box center [971, 224] width 708 height 17
drag, startPoint x: 617, startPoint y: 281, endPoint x: 698, endPoint y: 283, distance: 81.0
click at [698, 233] on div "sku:99996326" at bounding box center [971, 224] width 708 height 17
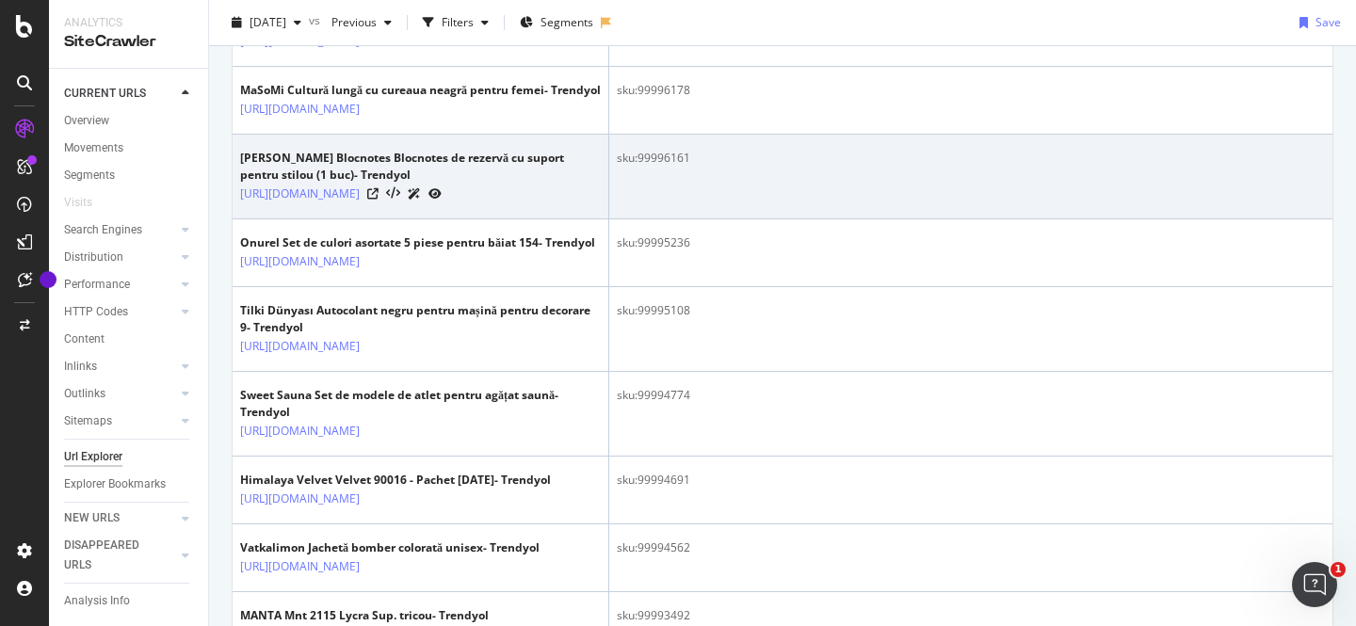
scroll to position [773, 0]
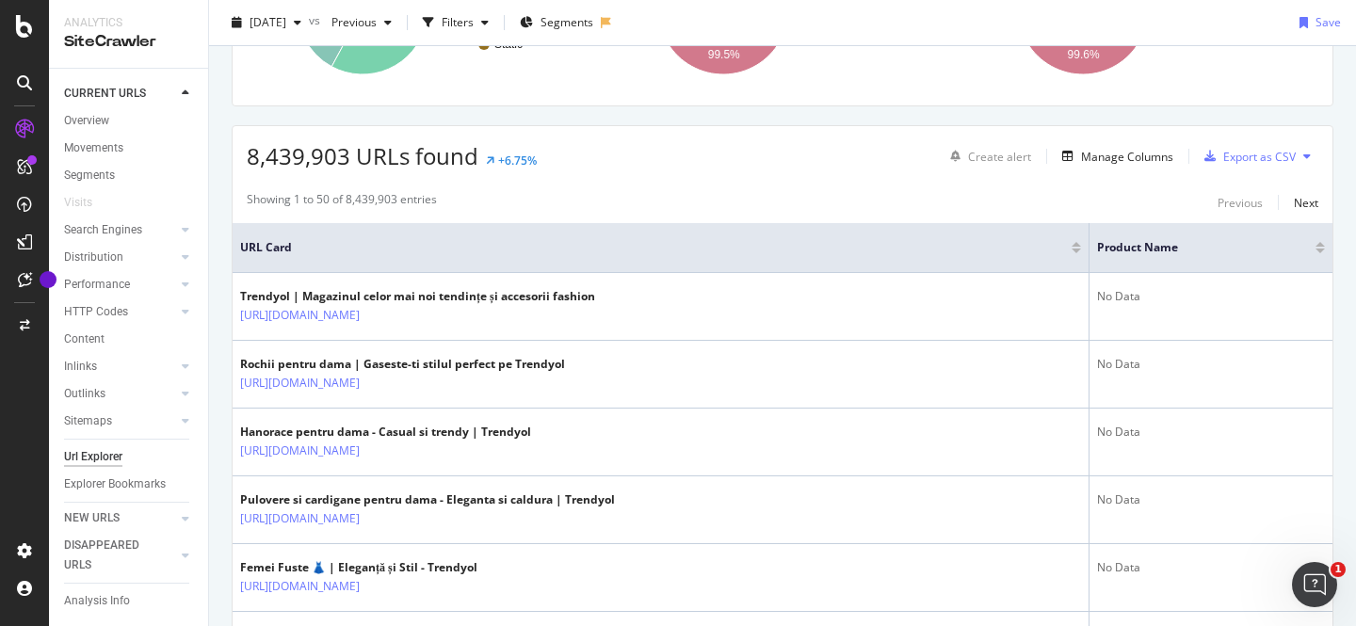
scroll to position [386, 0]
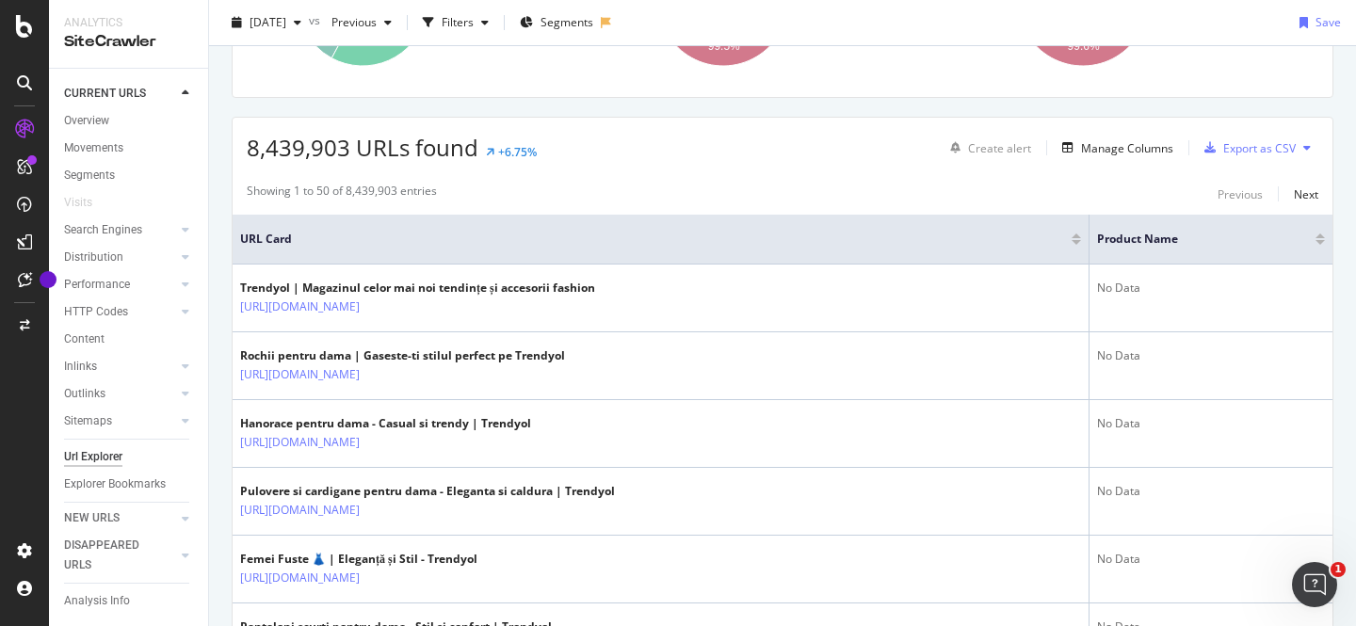
click at [1321, 241] on div at bounding box center [1320, 242] width 9 height 5
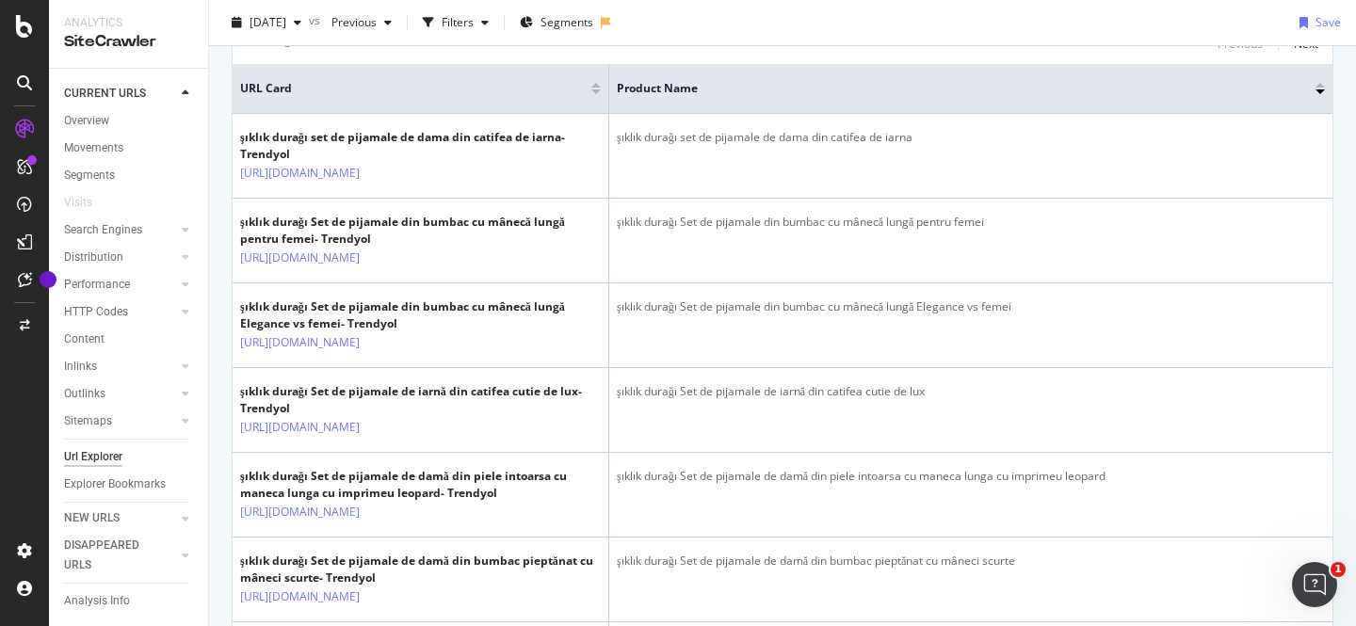
scroll to position [487, 0]
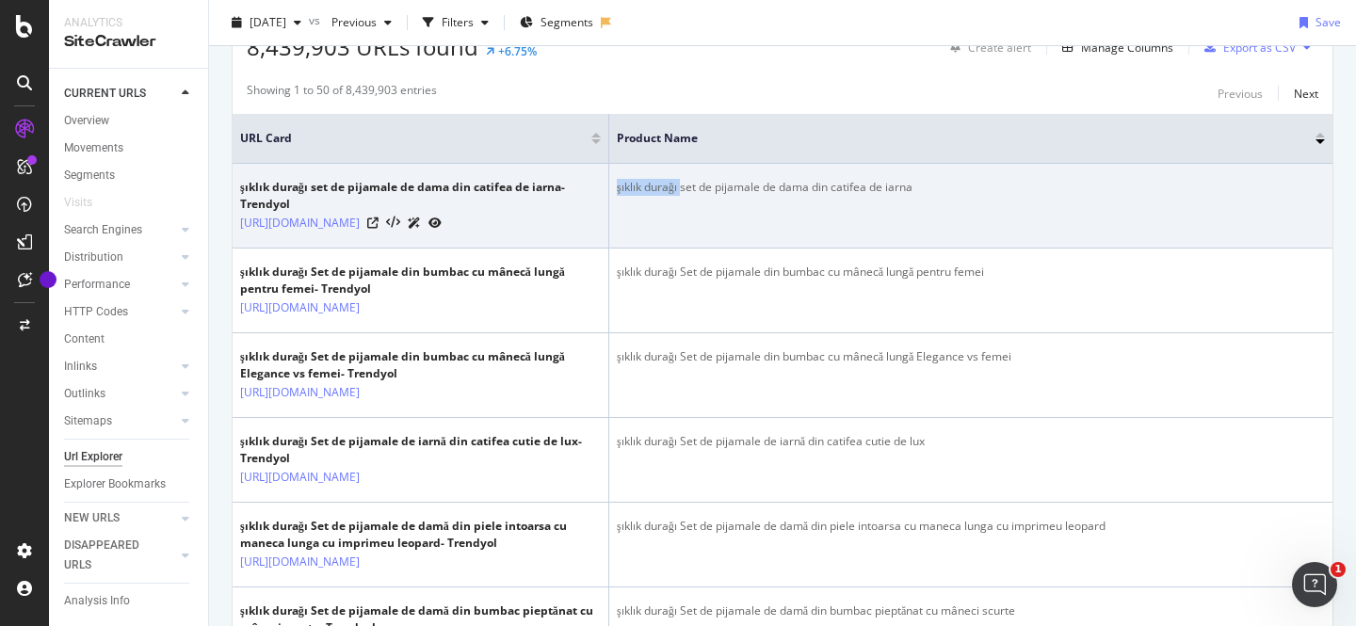
drag, startPoint x: 612, startPoint y: 184, endPoint x: 683, endPoint y: 187, distance: 70.7
click at [683, 187] on td "şıklık durağı set de pijamale de dama din catifea de iarna" at bounding box center [970, 206] width 723 height 85
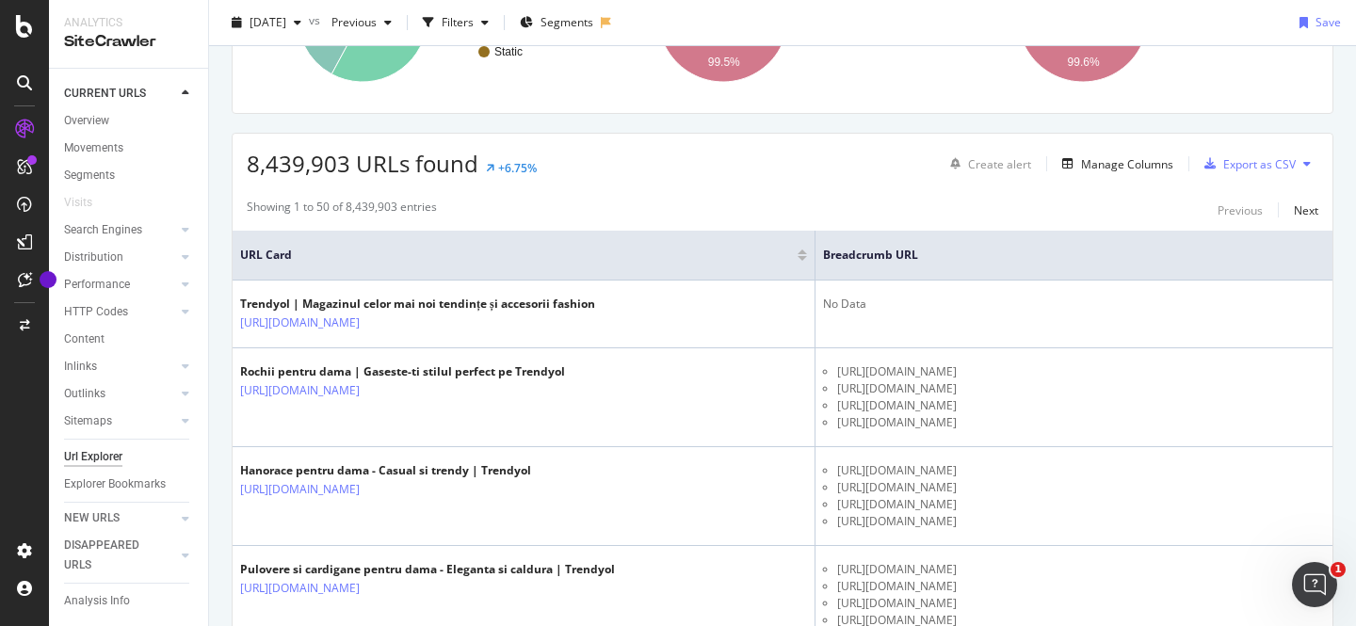
scroll to position [397, 0]
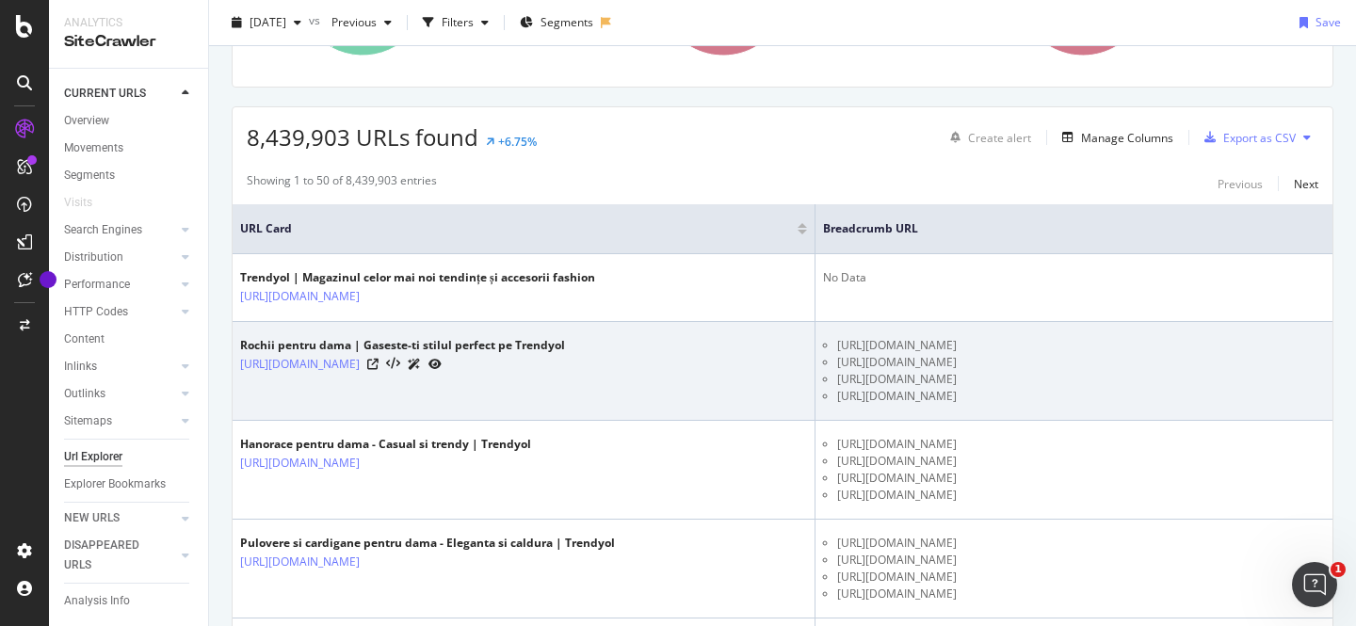
drag, startPoint x: 1122, startPoint y: 396, endPoint x: 804, endPoint y: 341, distance: 323.0
click at [823, 343] on ul "[URL][DOMAIN_NAME] [URL][DOMAIN_NAME] [URL][DOMAIN_NAME] [URL][DOMAIN_NAME]" at bounding box center [1074, 371] width 502 height 68
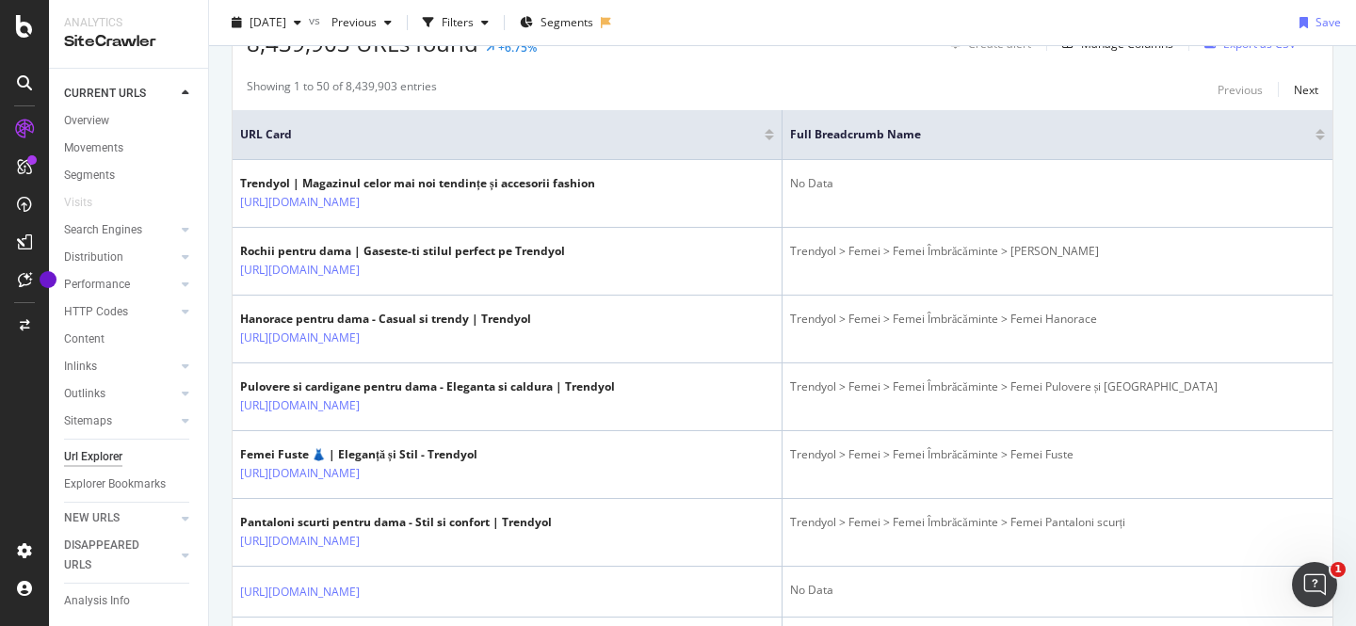
scroll to position [544, 0]
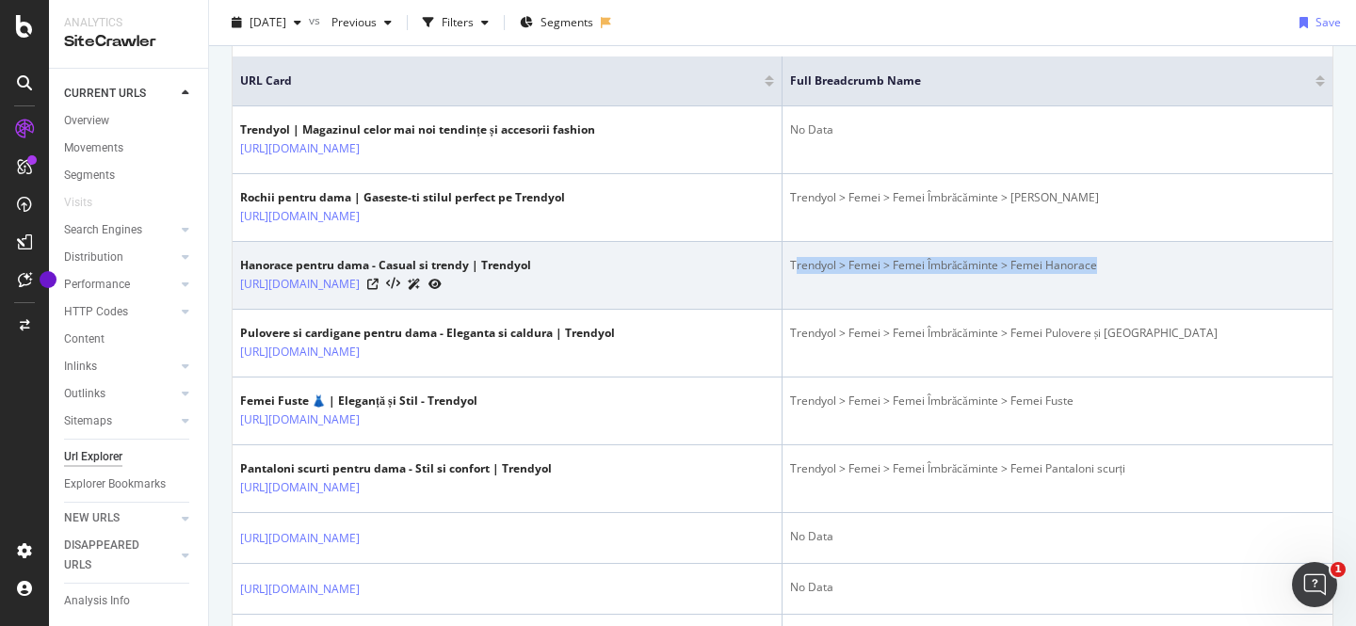
drag, startPoint x: 795, startPoint y: 267, endPoint x: 1128, endPoint y: 268, distance: 333.5
click at [1128, 268] on div "Trendyol > Femei > Femei Îmbrăcăminte > Femei Hanorace" at bounding box center [1057, 265] width 535 height 17
drag, startPoint x: 1128, startPoint y: 268, endPoint x: 788, endPoint y: 270, distance: 340.1
click at [788, 270] on td "Trendyol > Femei > Femei Îmbrăcăminte > Femei Hanorace" at bounding box center [1058, 276] width 550 height 68
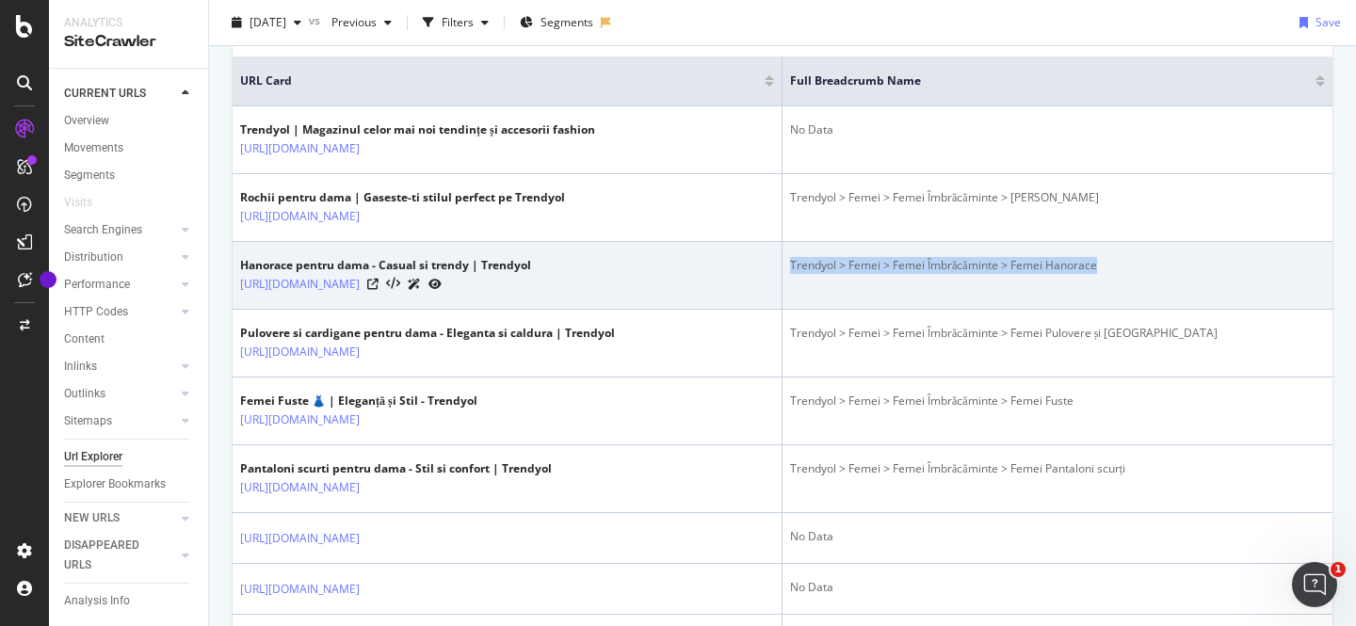
copy div "Trendyol > Femei > Femei Îmbrăcăminte > Femei Hanorace"
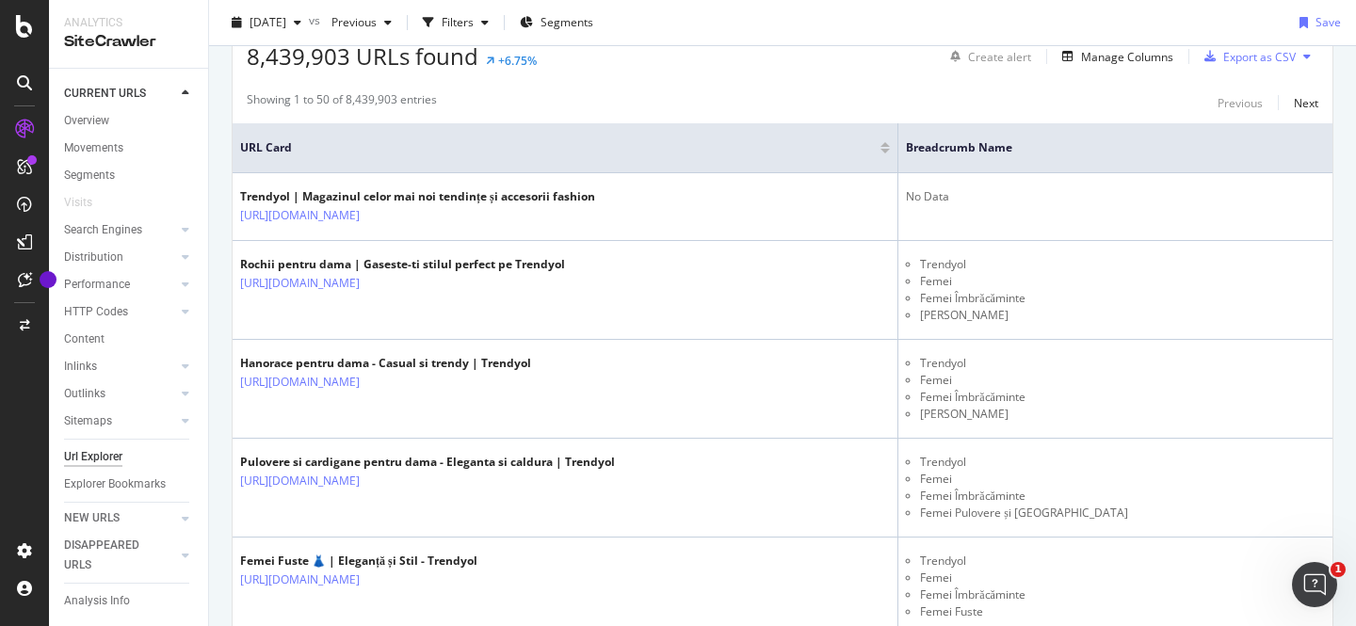
scroll to position [479, 0]
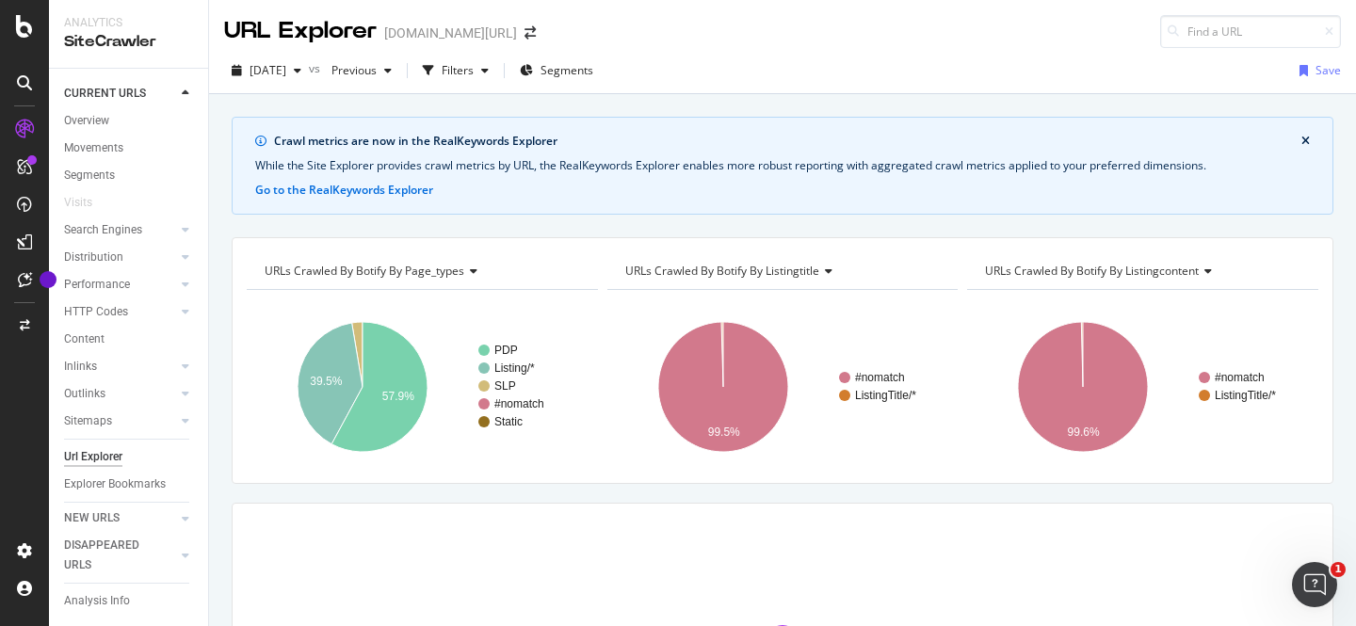
scroll to position [225, 0]
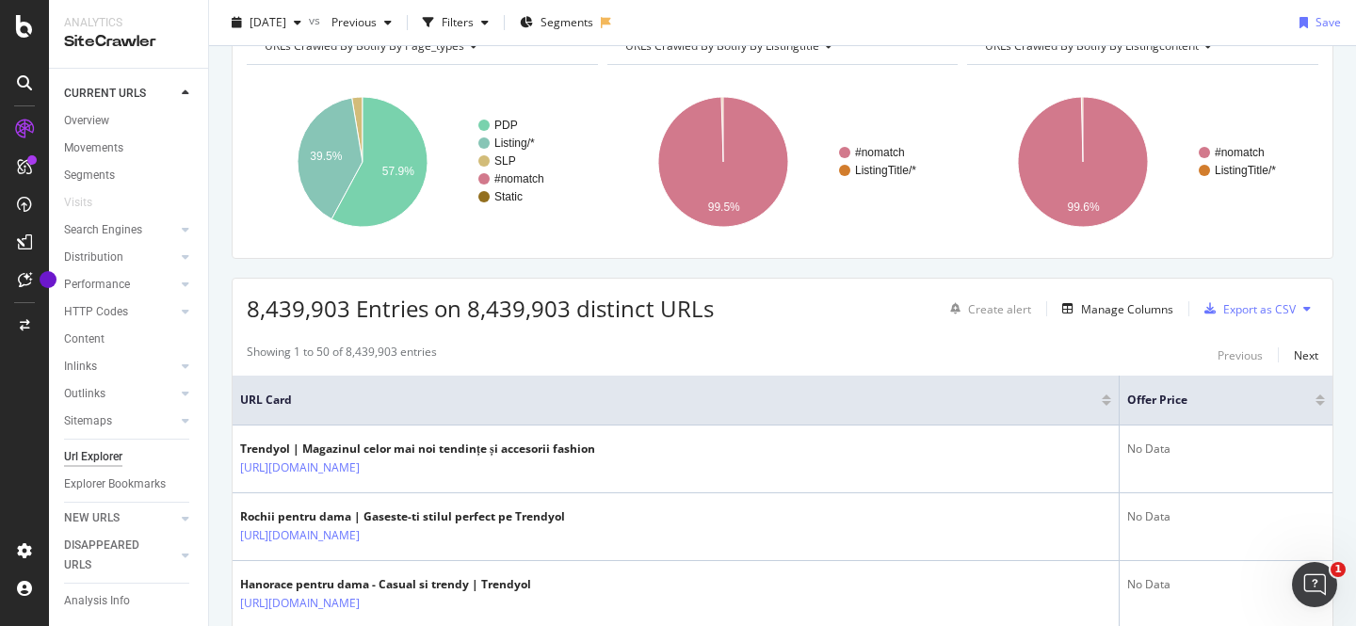
click at [1318, 403] on div at bounding box center [1320, 403] width 9 height 5
